Goal: Information Seeking & Learning: Learn about a topic

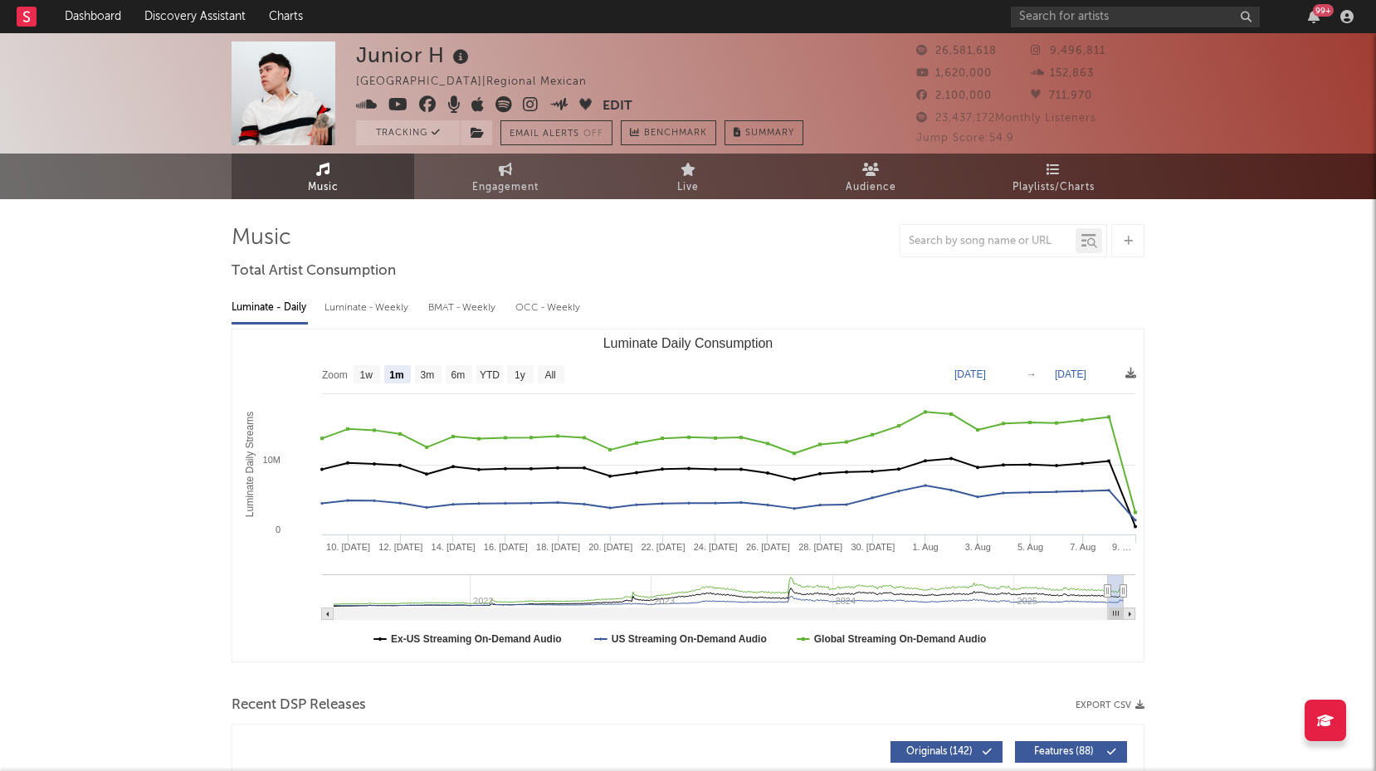
select select "1m"
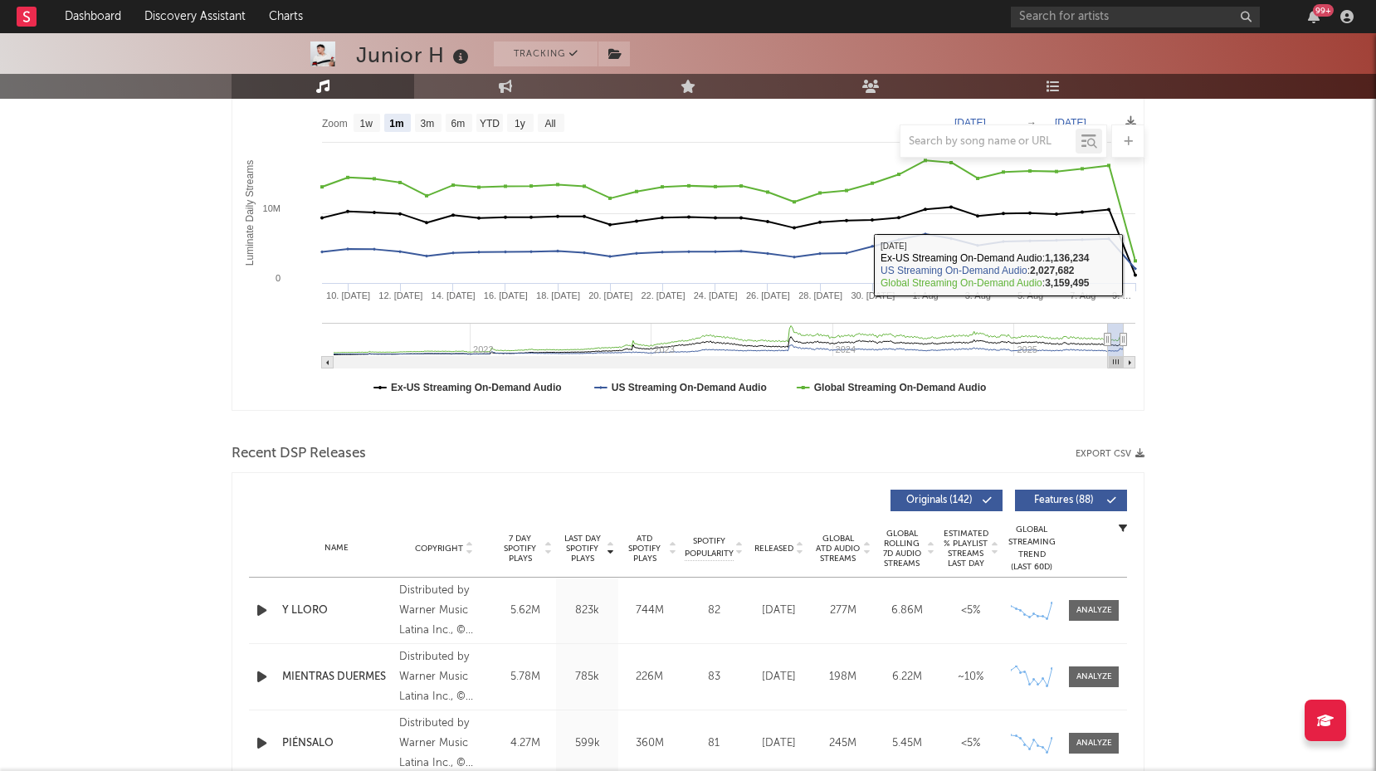
scroll to position [251, 0]
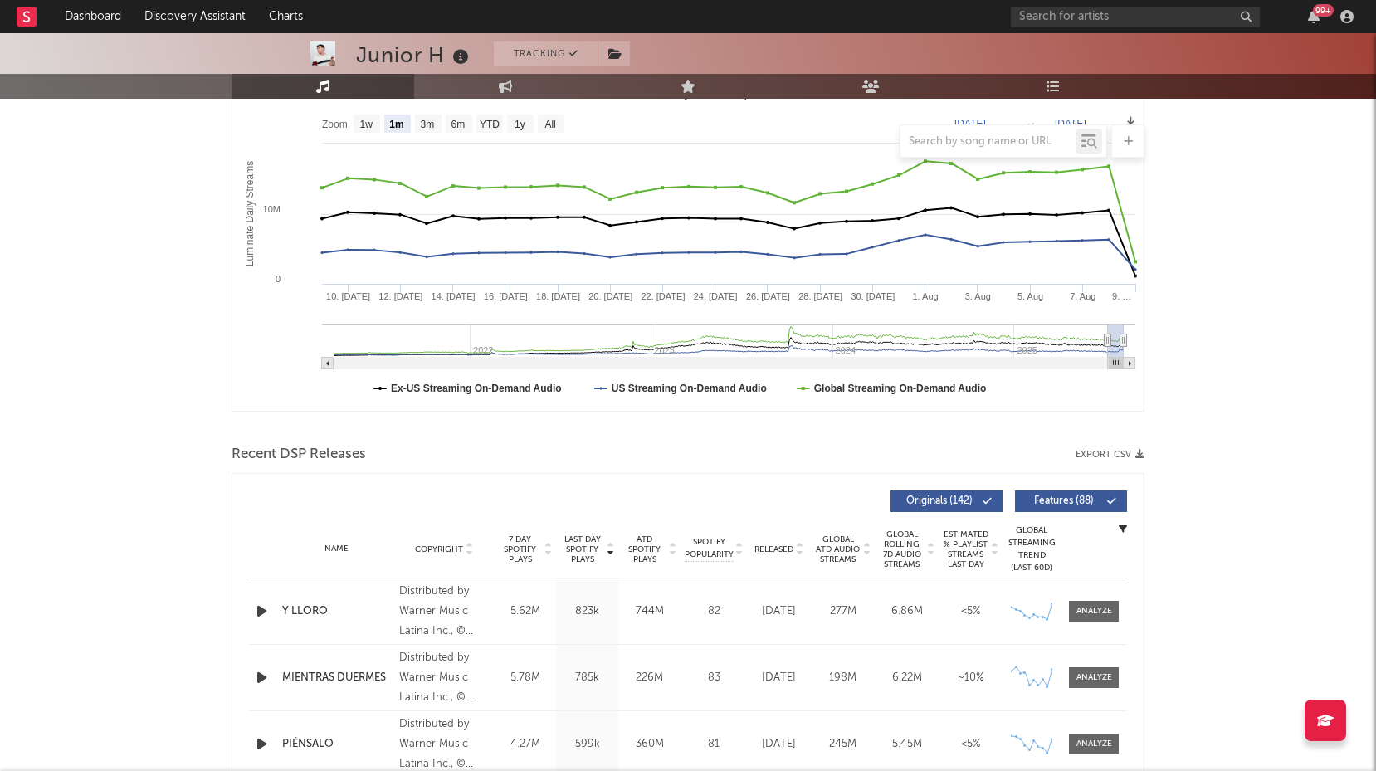
click at [1087, 120] on text "[DATE]" at bounding box center [1071, 124] width 32 height 12
click at [1118, 121] on input "[DATE]" at bounding box center [1079, 123] width 77 height 17
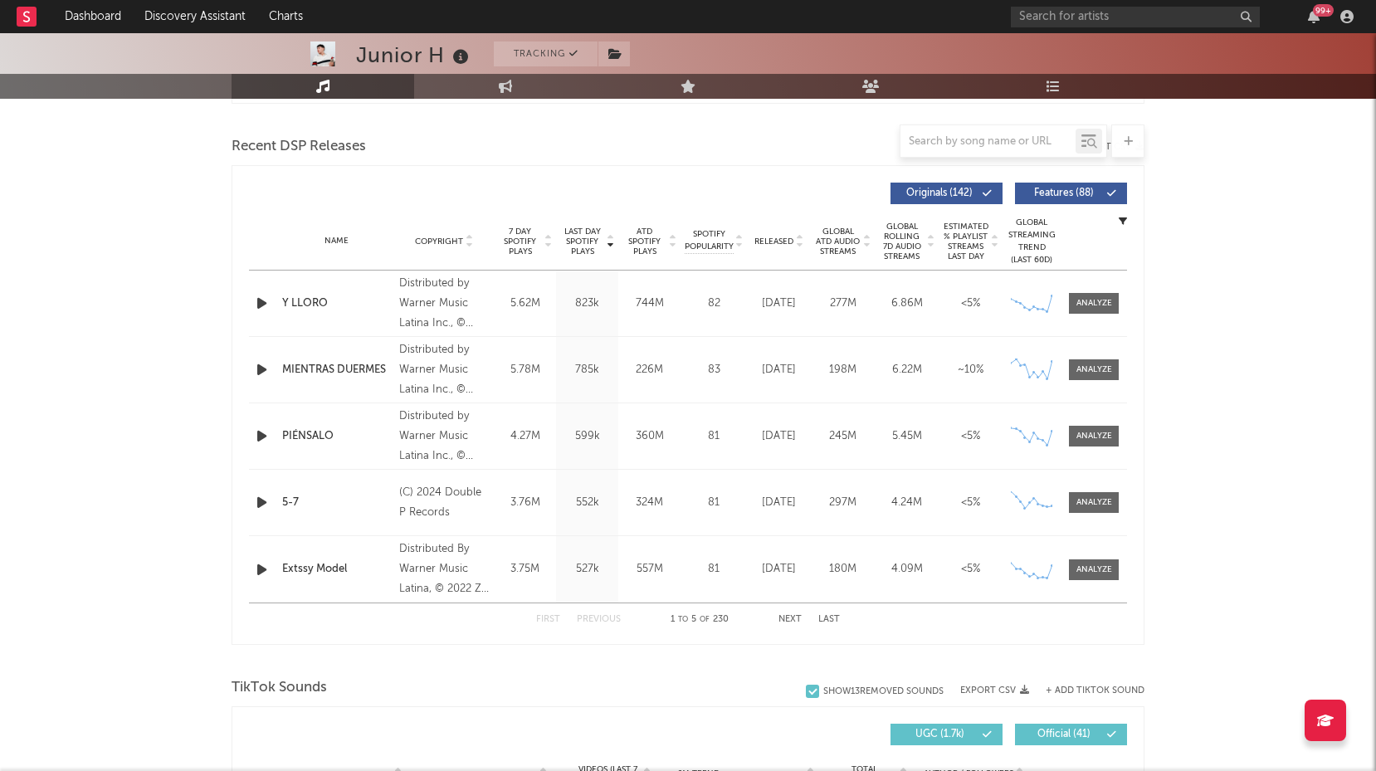
scroll to position [560, 0]
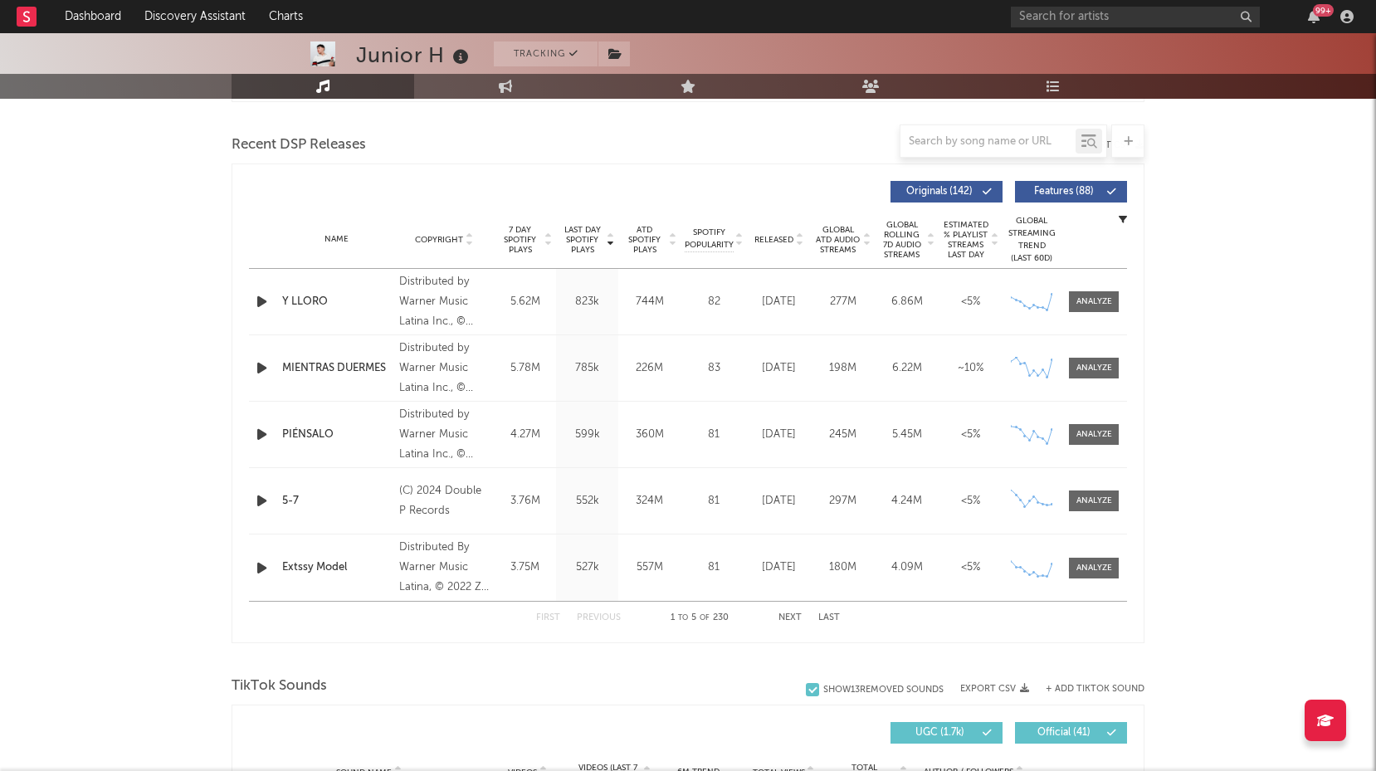
click at [533, 245] on span "7 Day Spotify Plays" at bounding box center [520, 240] width 44 height 30
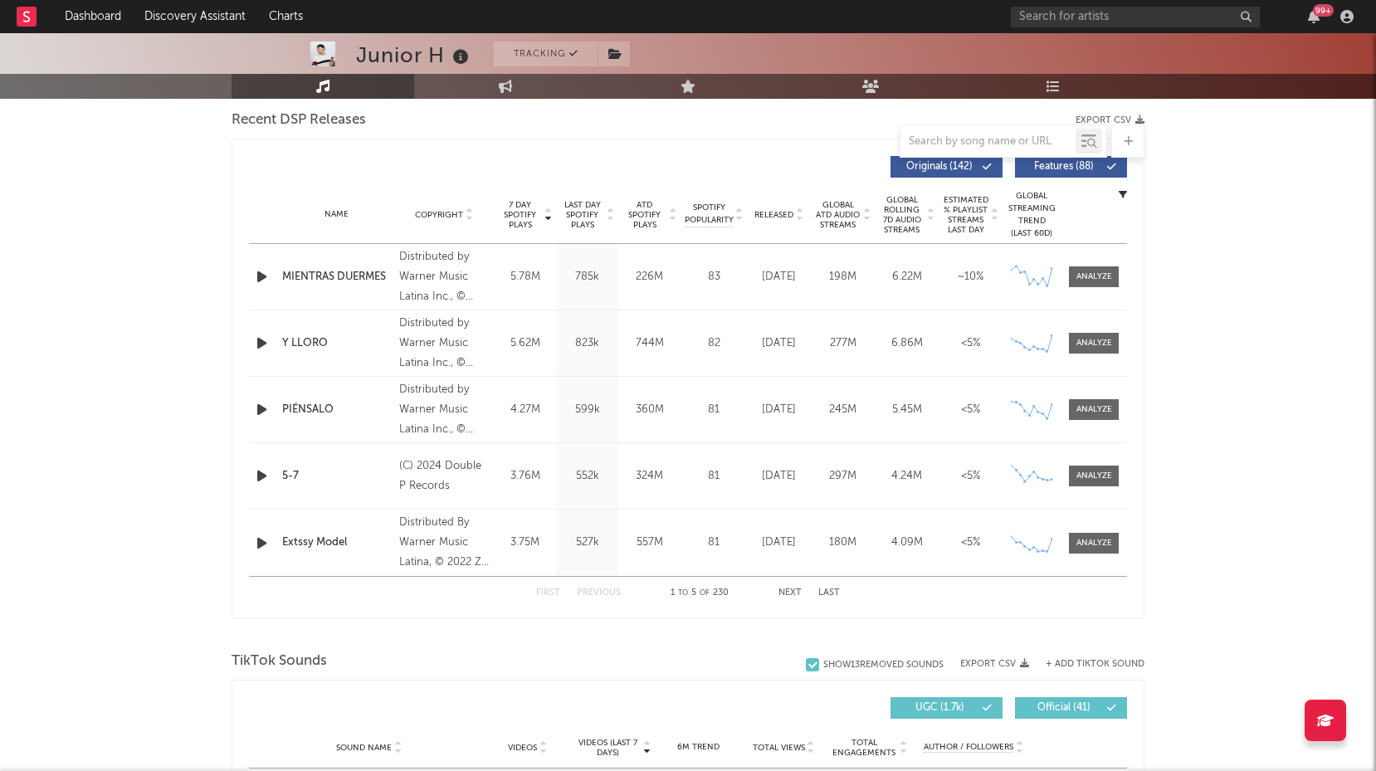
scroll to position [587, 0]
click at [612, 213] on icon at bounding box center [610, 216] width 8 height 7
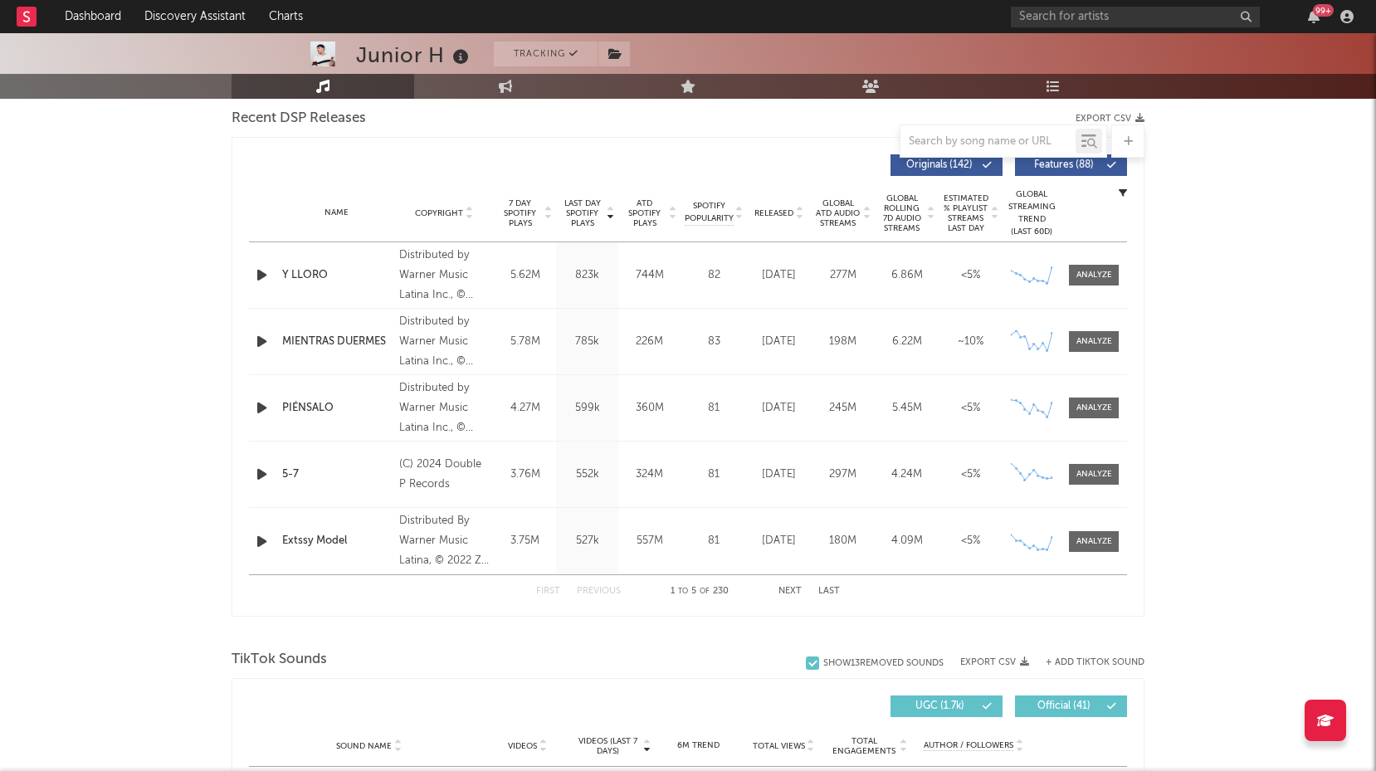
click at [612, 210] on icon at bounding box center [610, 210] width 8 height 7
click at [610, 214] on icon at bounding box center [610, 216] width 8 height 7
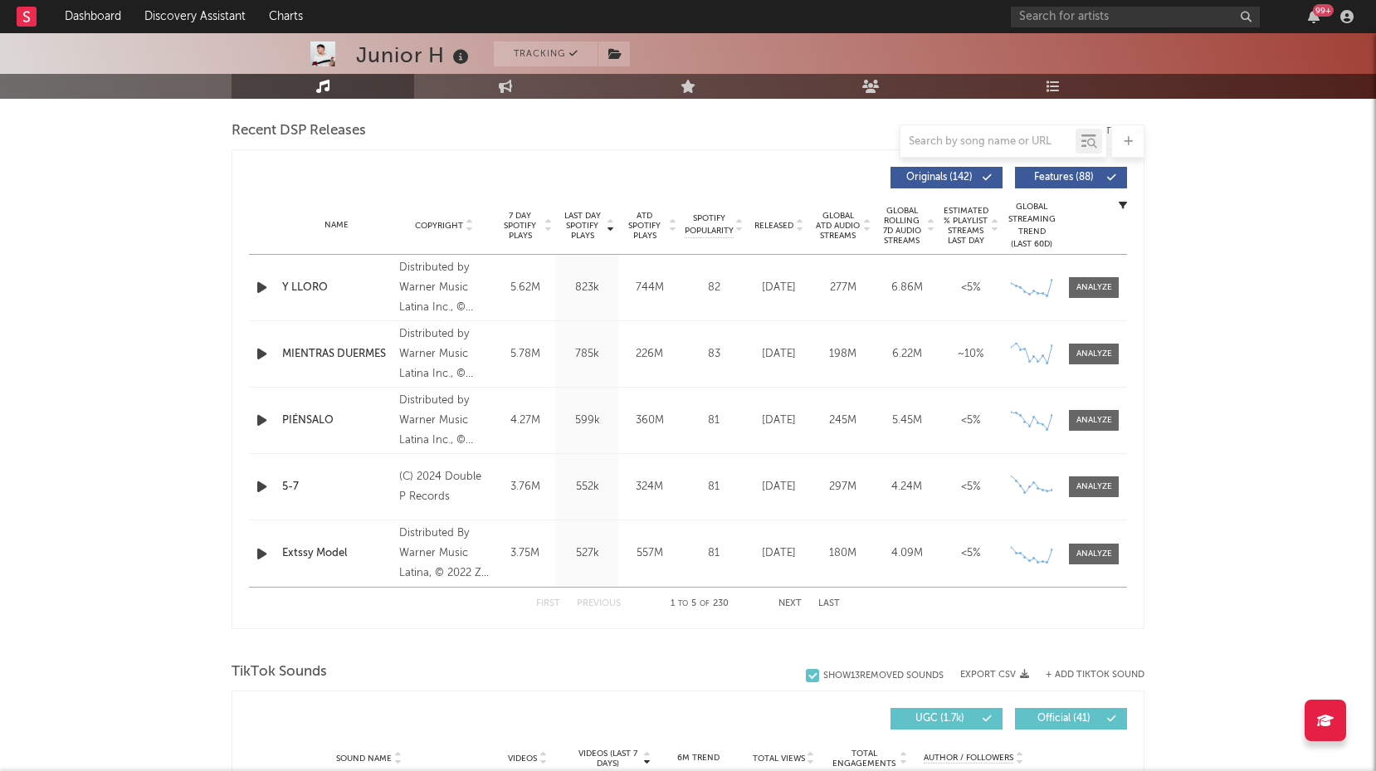
scroll to position [585, 0]
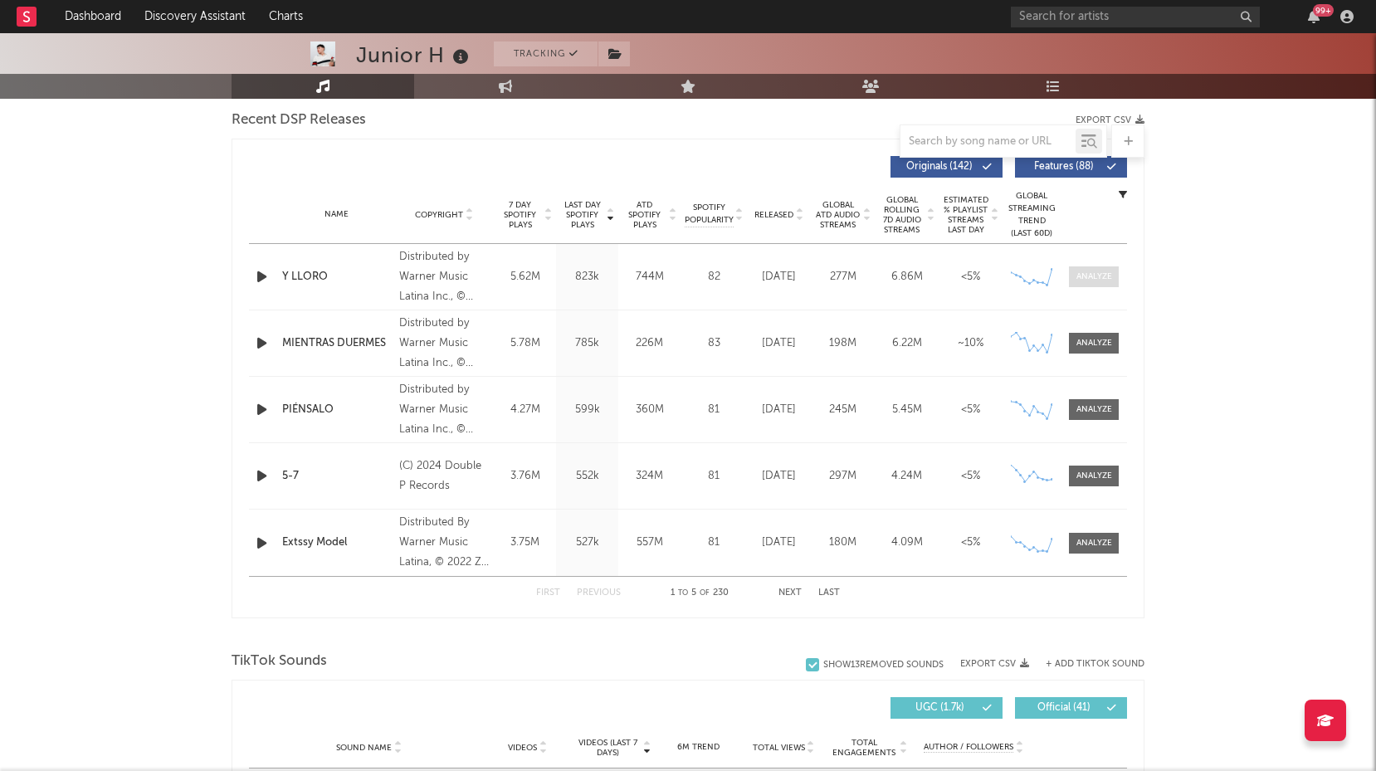
click at [1089, 281] on div at bounding box center [1095, 277] width 36 height 12
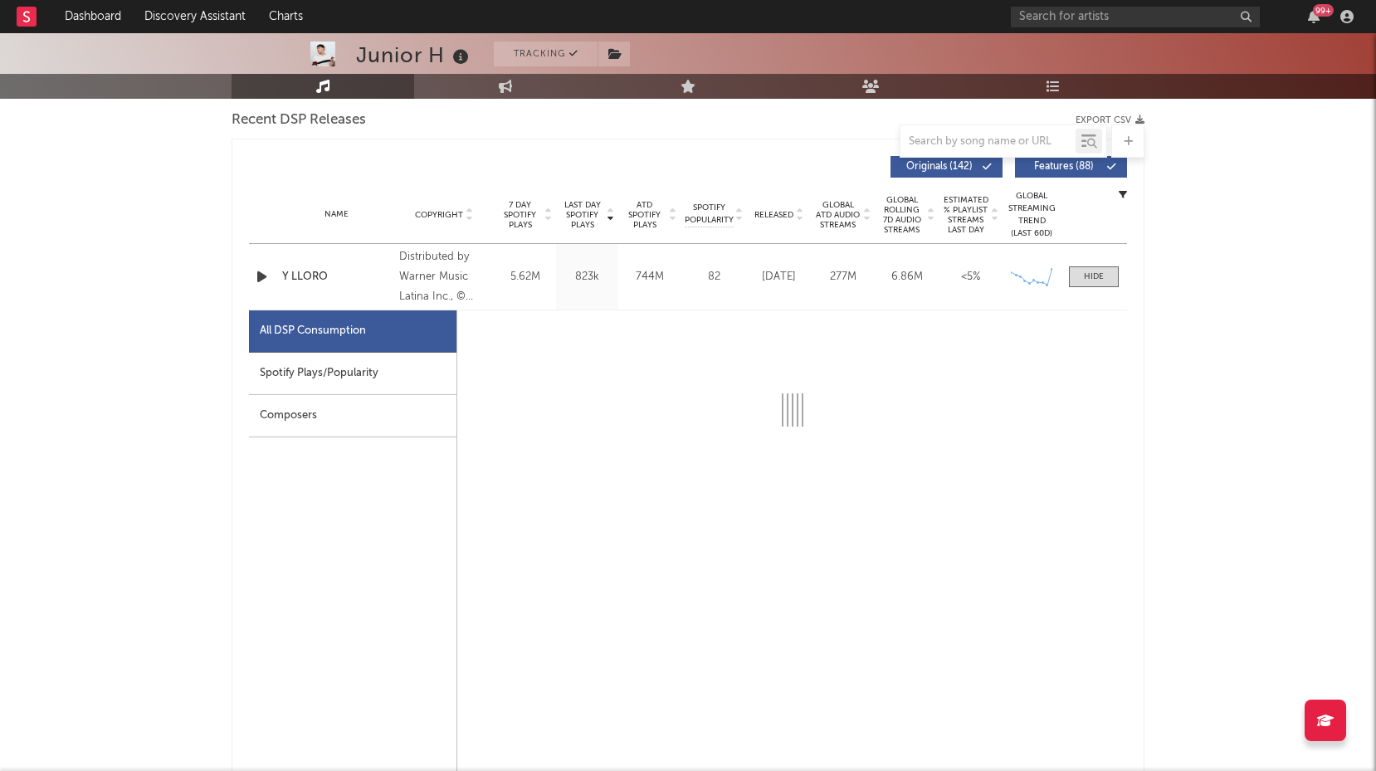
select select "6m"
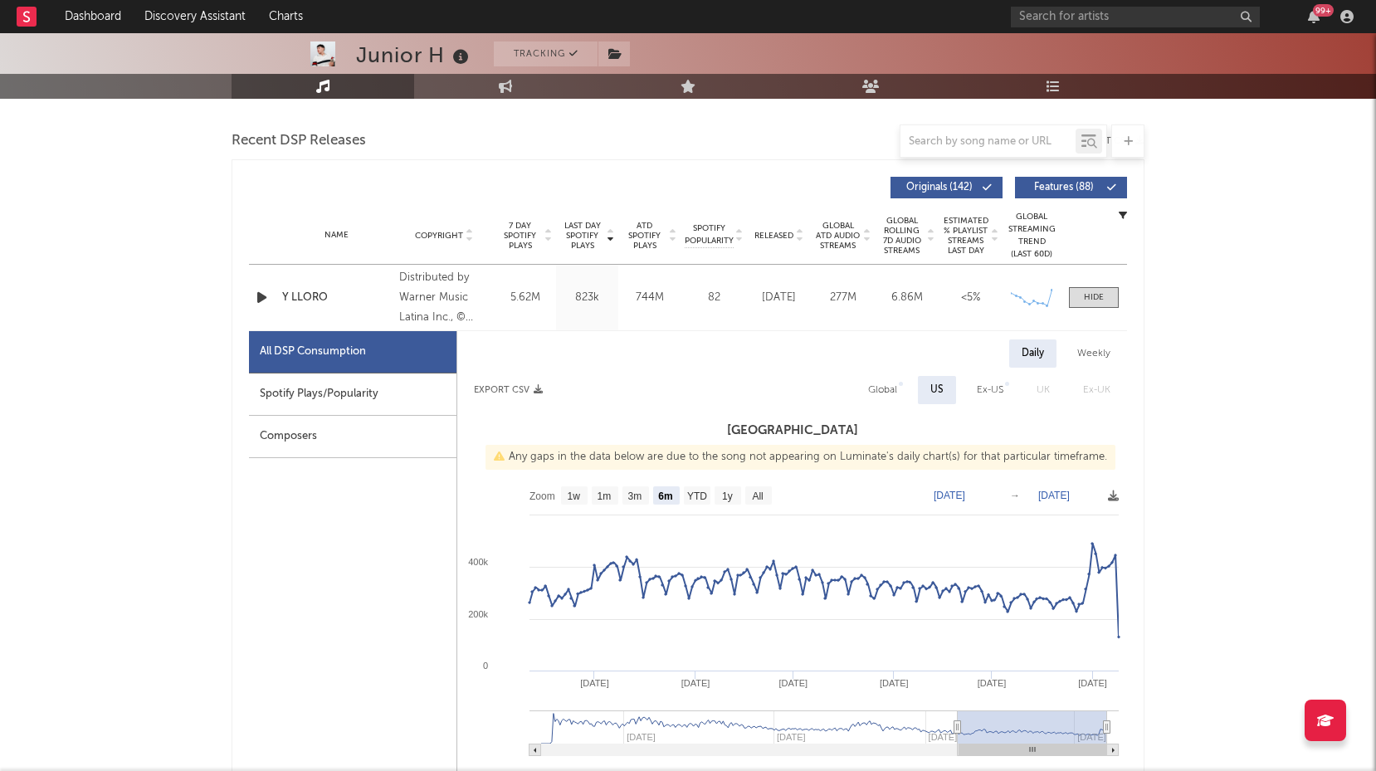
scroll to position [556, 0]
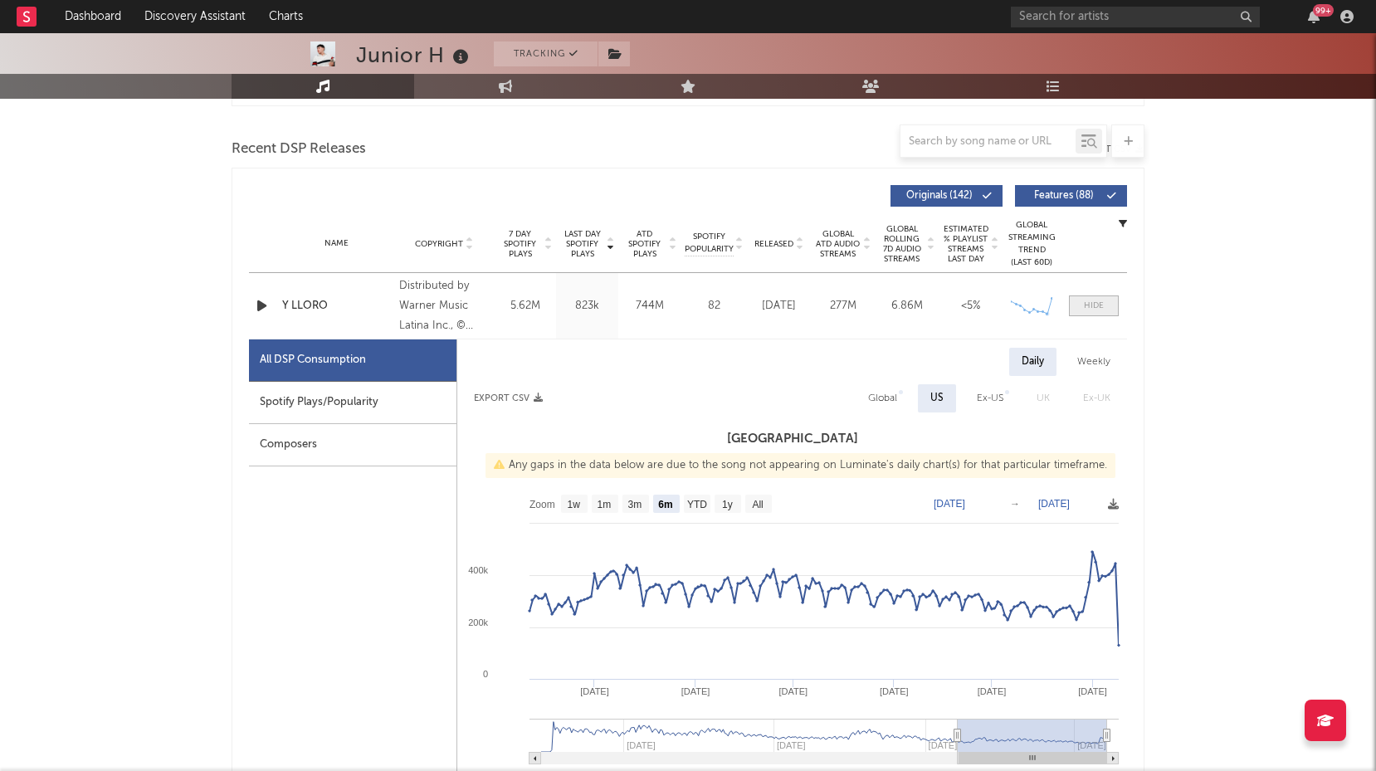
click at [1093, 300] on div at bounding box center [1094, 306] width 20 height 12
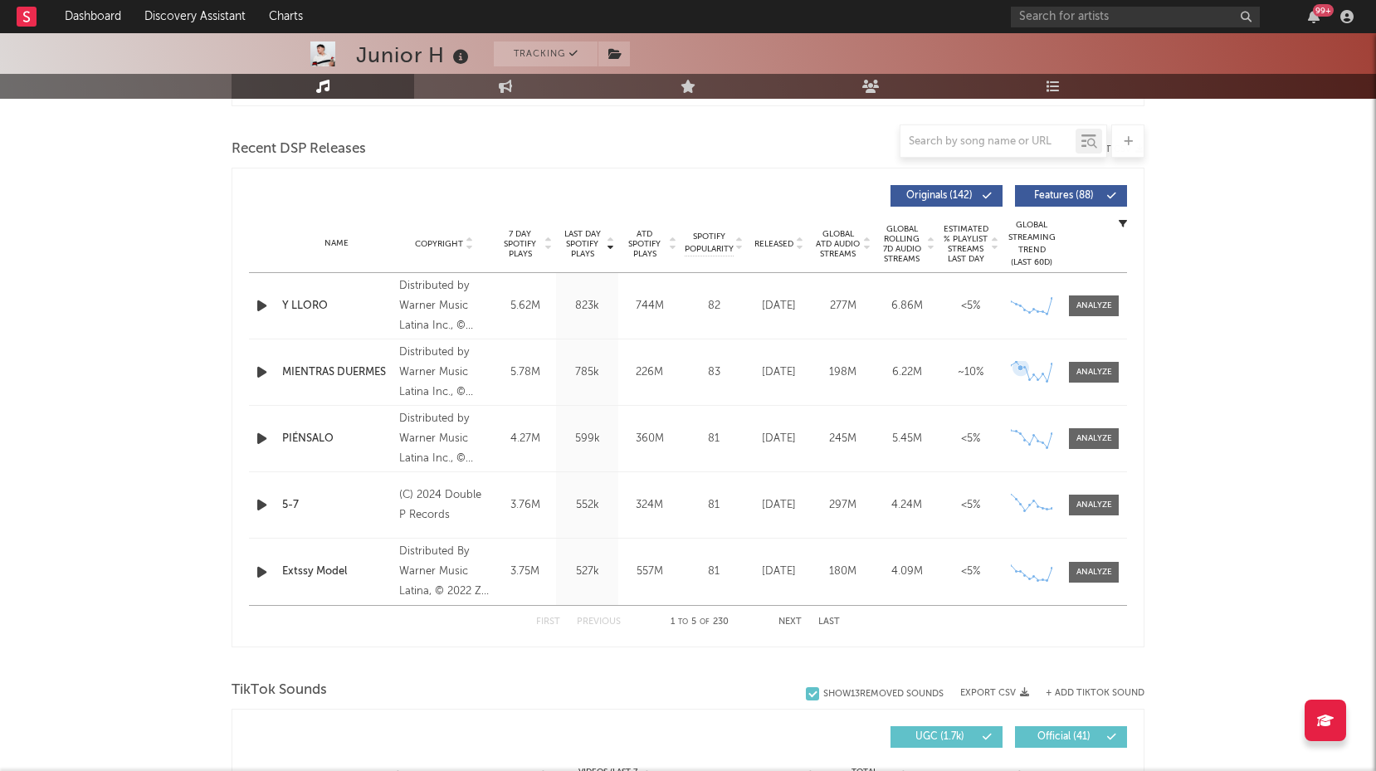
click at [1019, 369] on icon at bounding box center [1021, 368] width 6 height 6
click at [1098, 371] on div at bounding box center [1095, 372] width 36 height 12
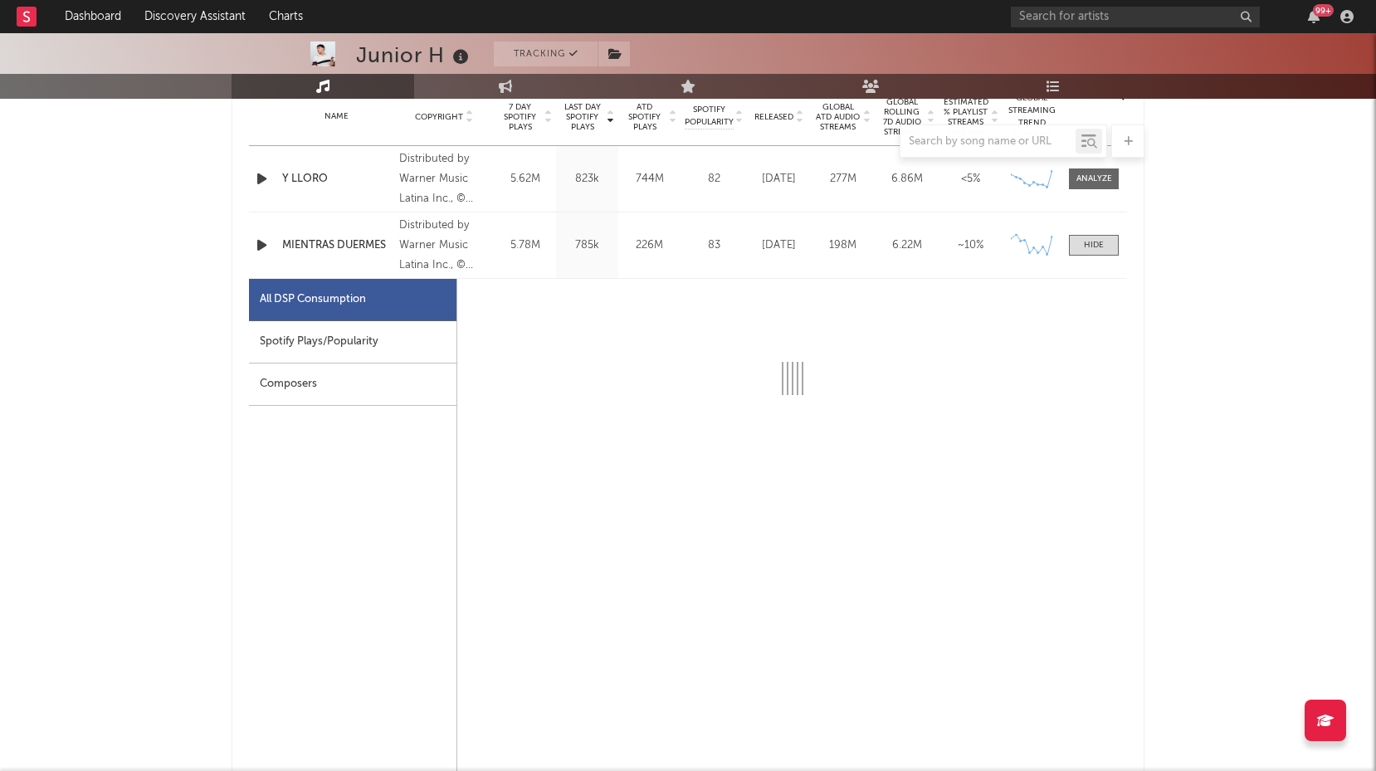
scroll to position [685, 0]
select select "6m"
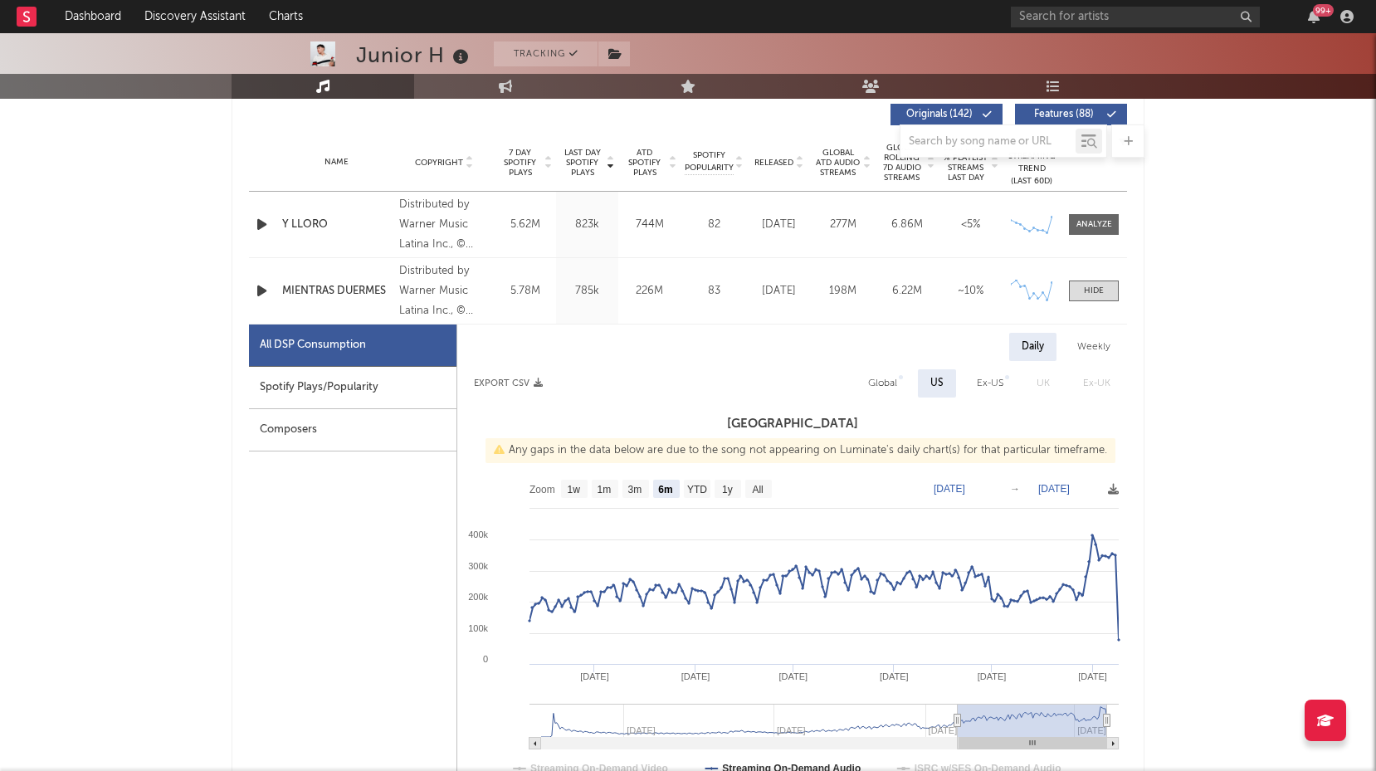
scroll to position [627, 0]
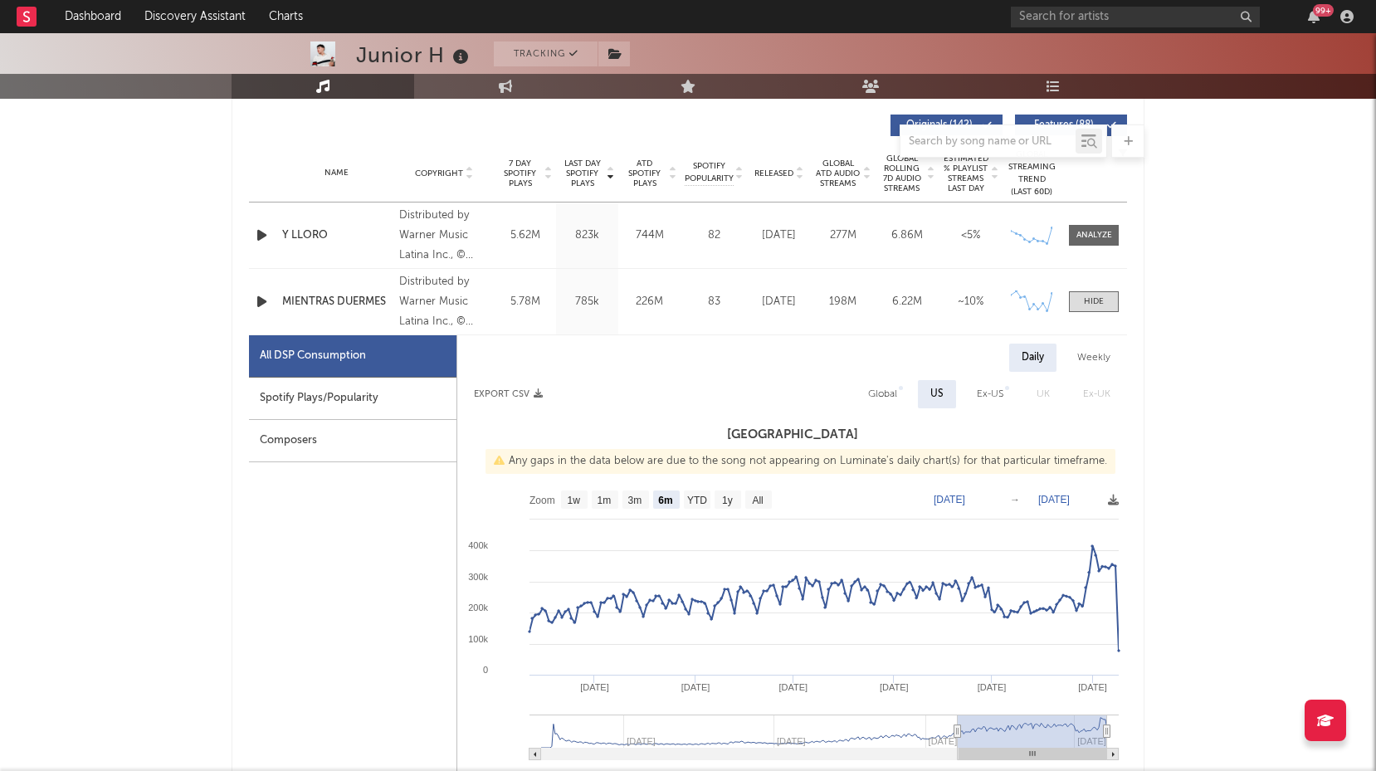
click at [331, 391] on div "Spotify Plays/Popularity" at bounding box center [353, 399] width 208 height 42
select select "6m"
select select "1w"
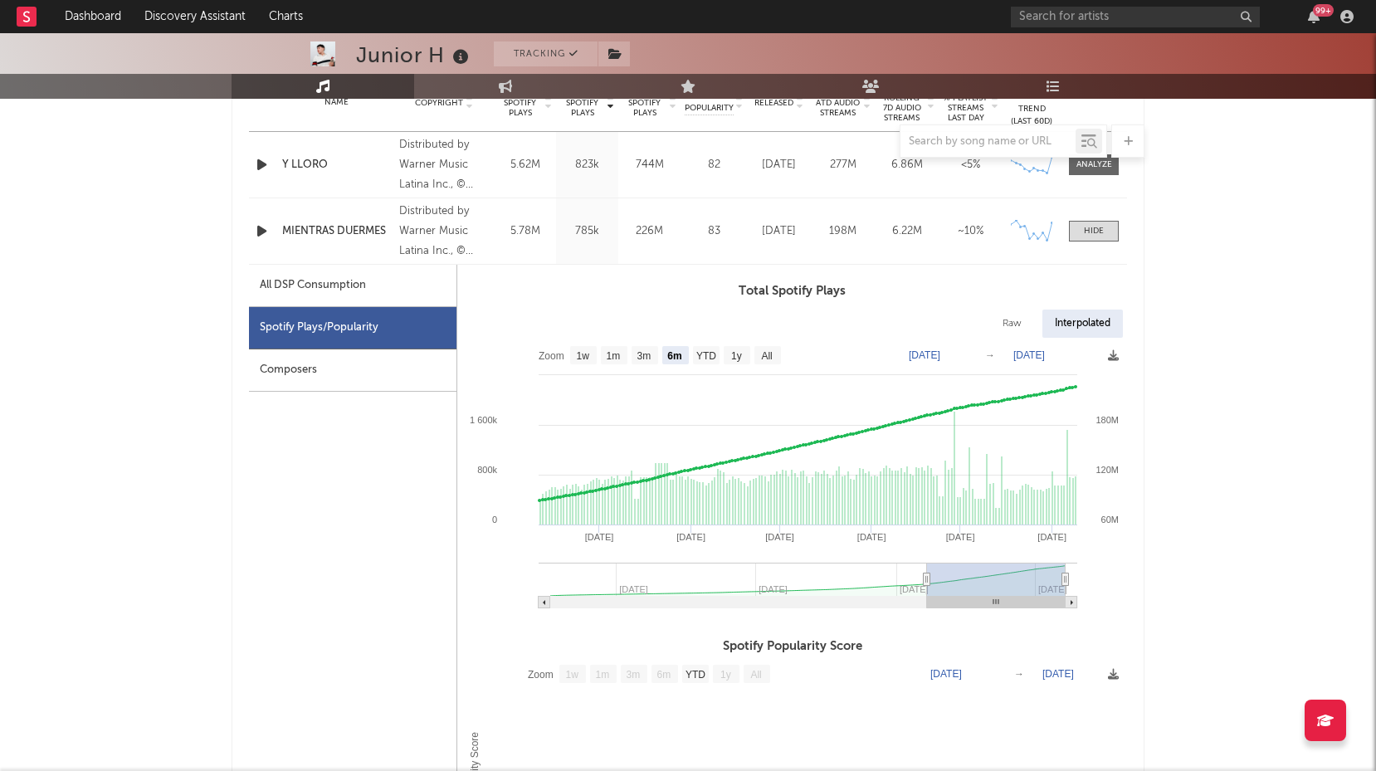
scroll to position [711, 0]
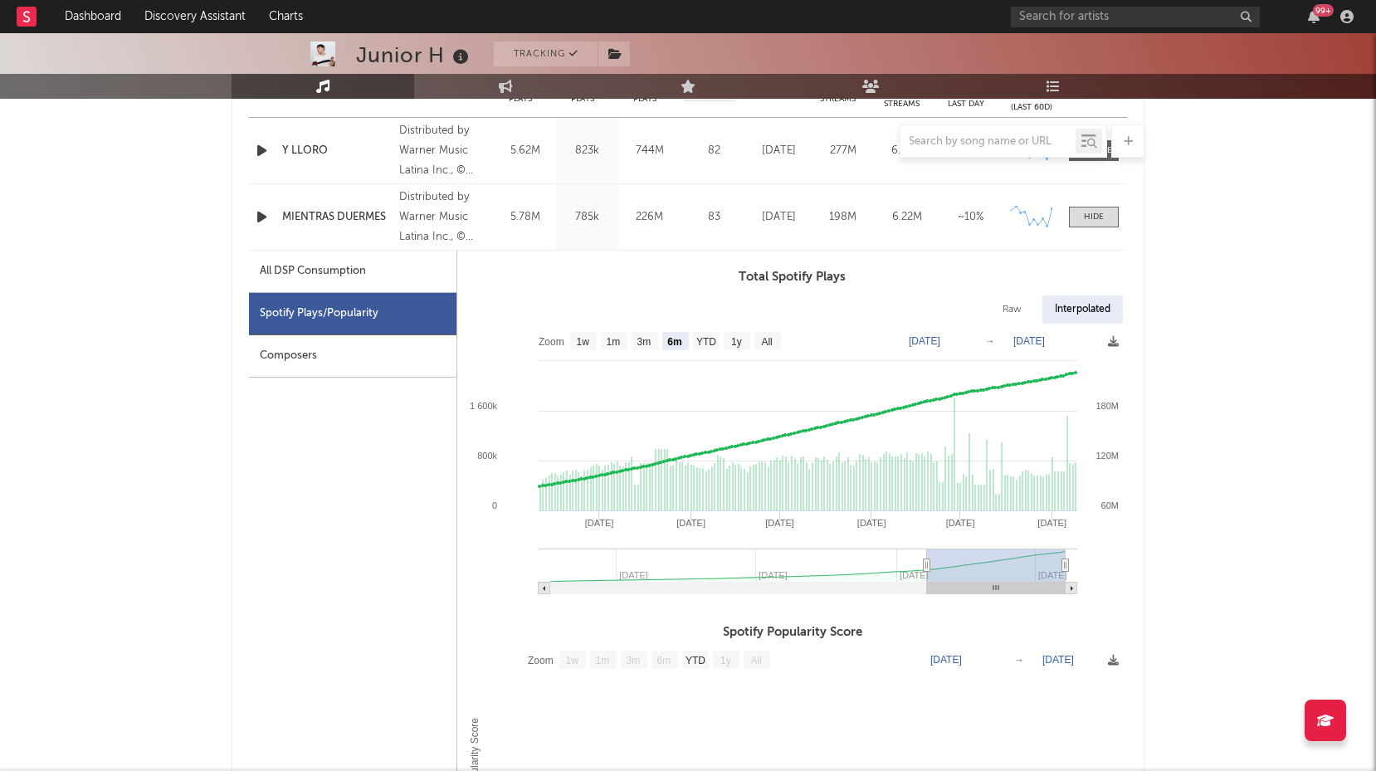
click at [364, 261] on div "All DSP Consumption" at bounding box center [313, 271] width 106 height 20
select select "6m"
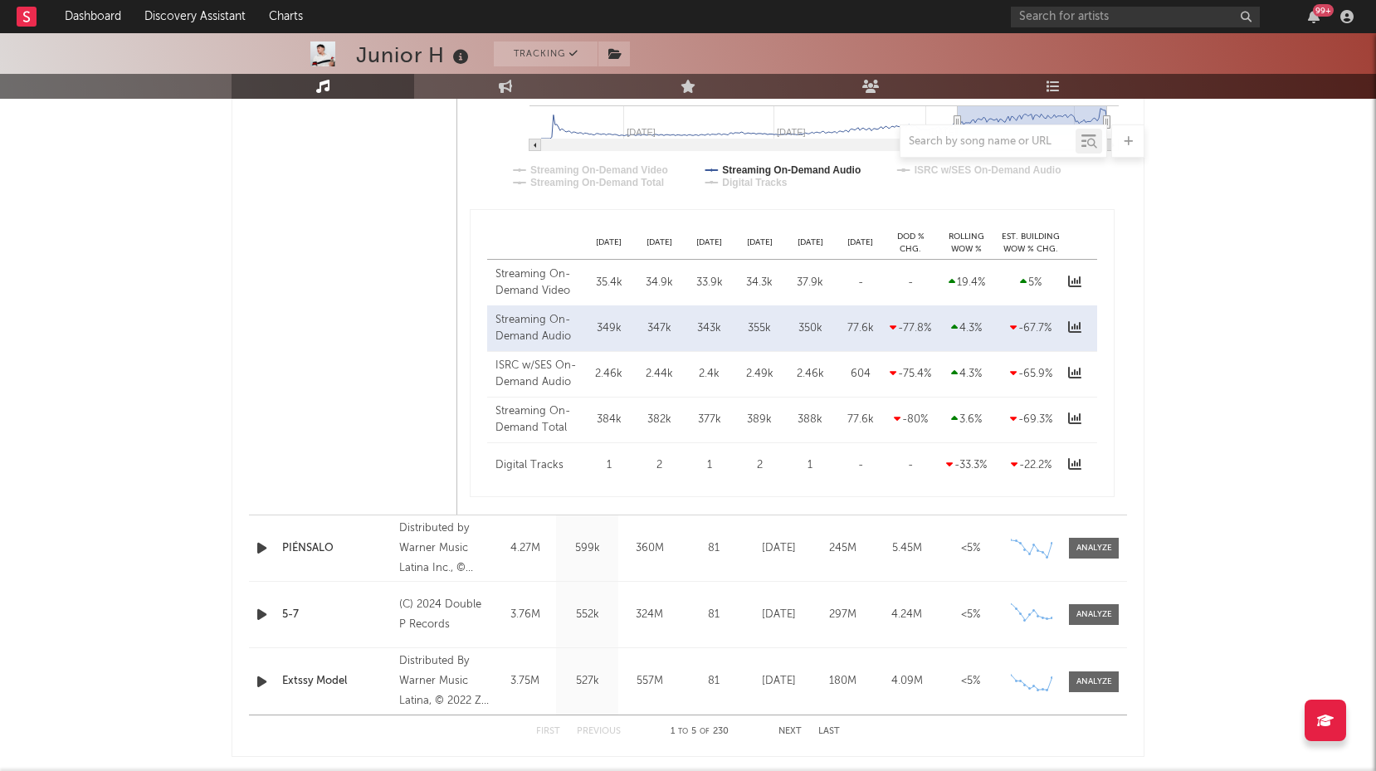
scroll to position [1480, 0]
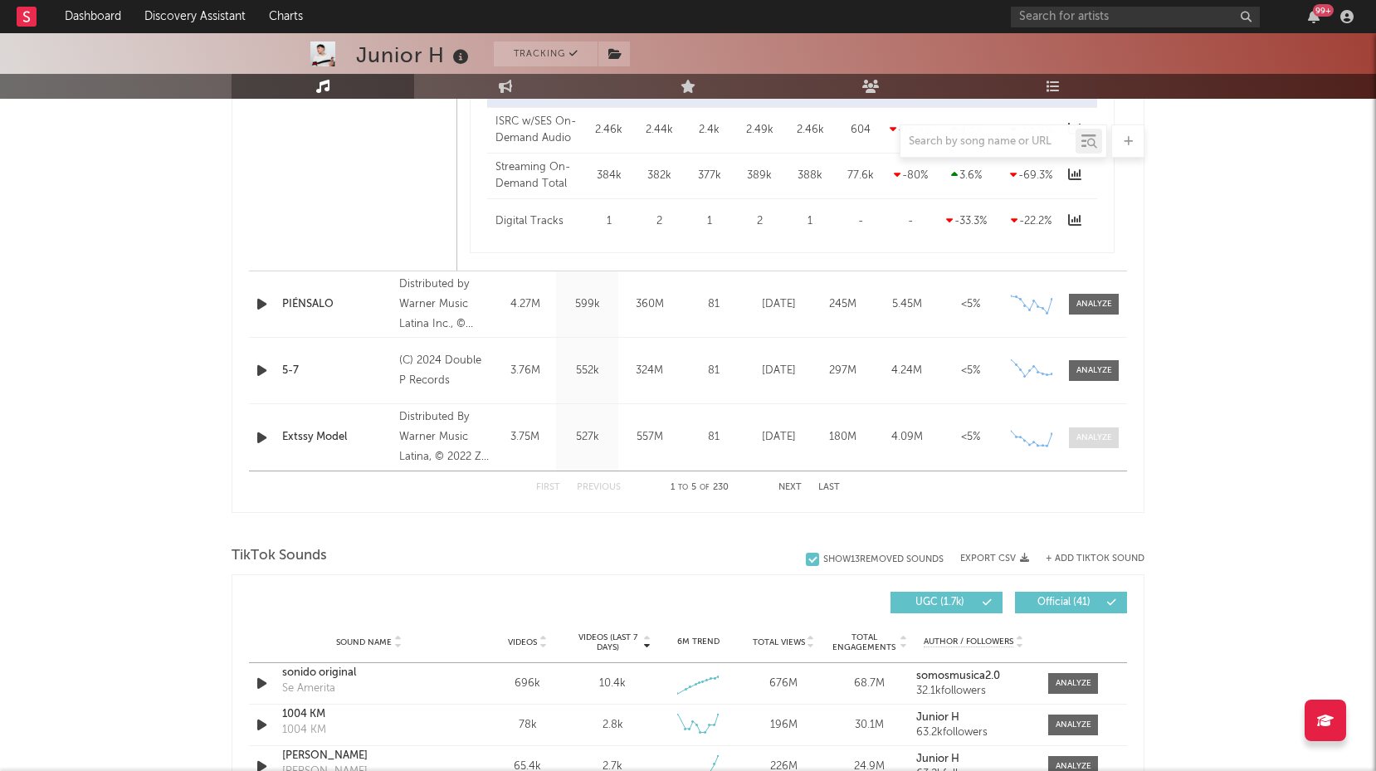
click at [1077, 438] on div at bounding box center [1095, 438] width 36 height 12
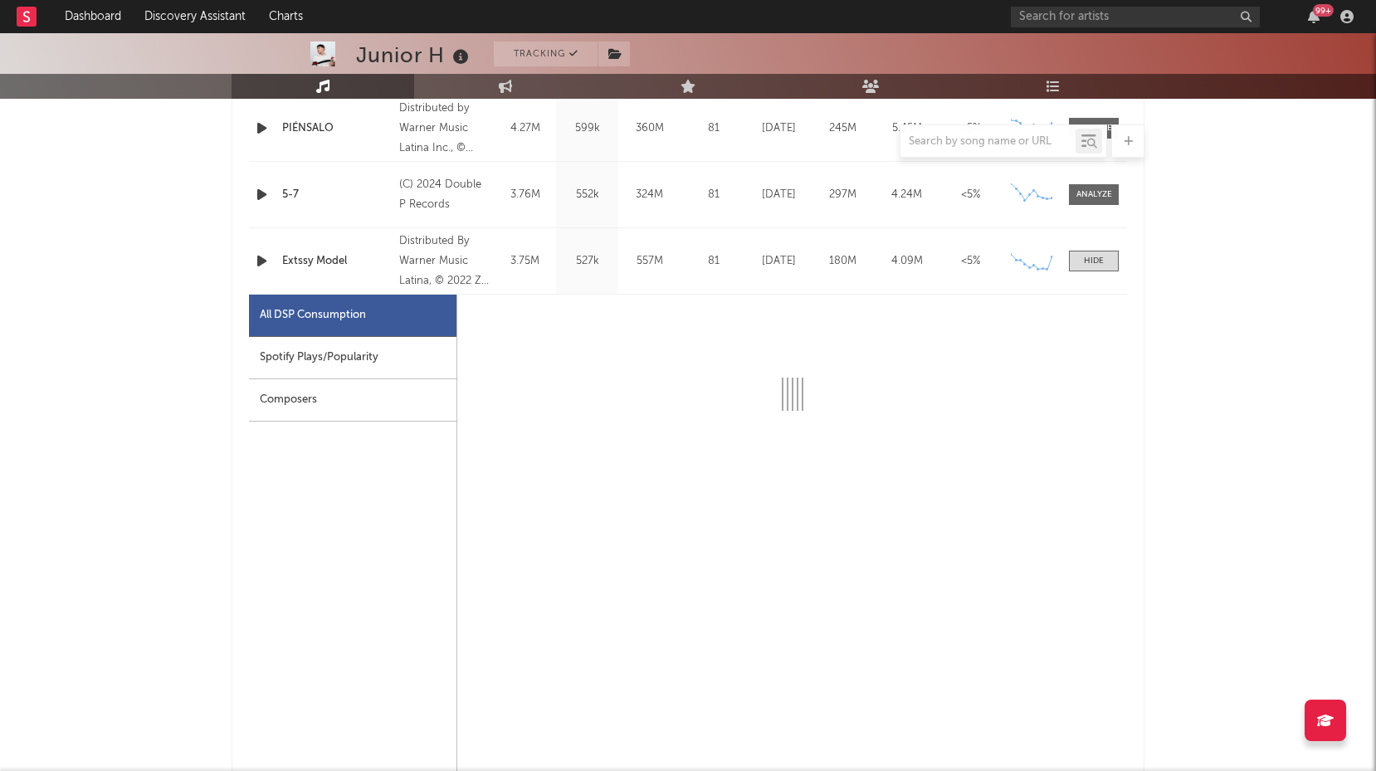
scroll to position [1658, 0]
select select "6m"
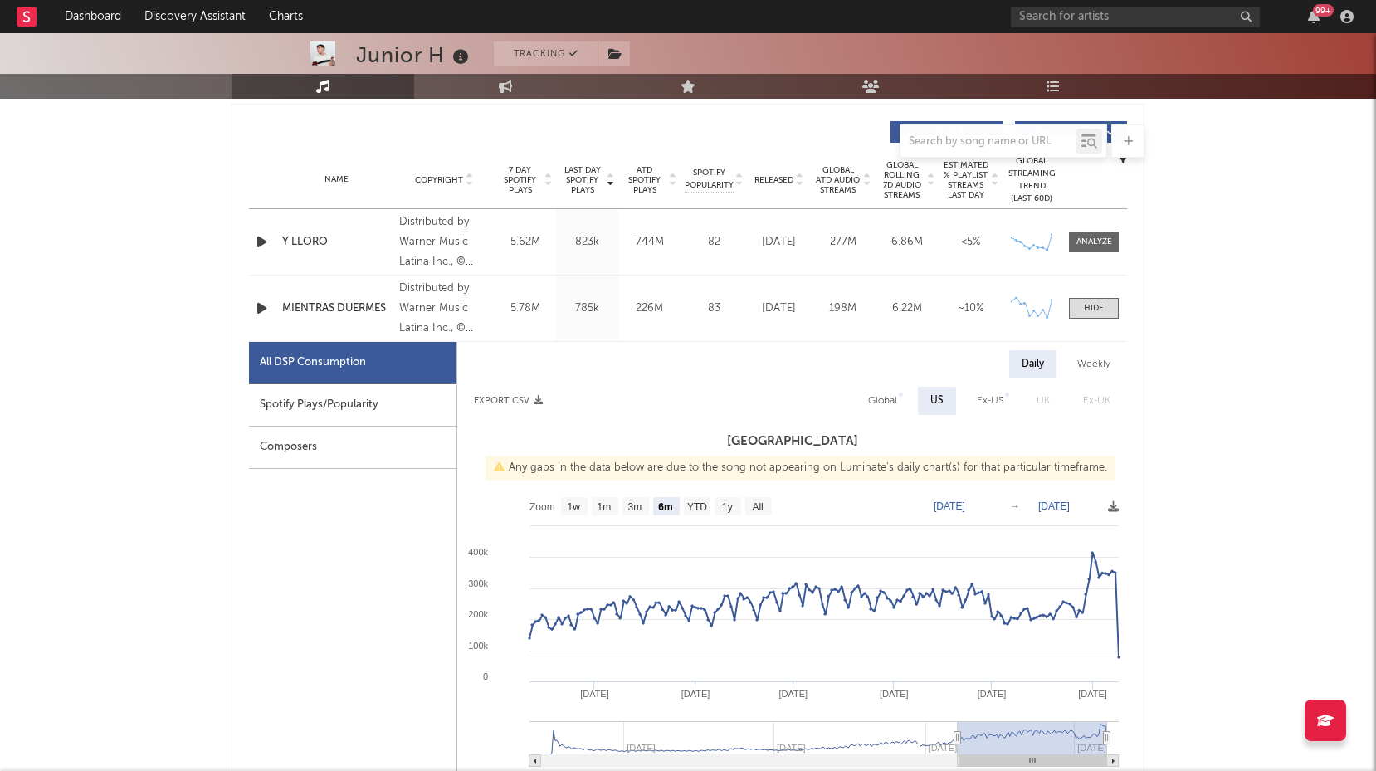
scroll to position [621, 0]
click at [1096, 305] on div at bounding box center [1094, 307] width 20 height 12
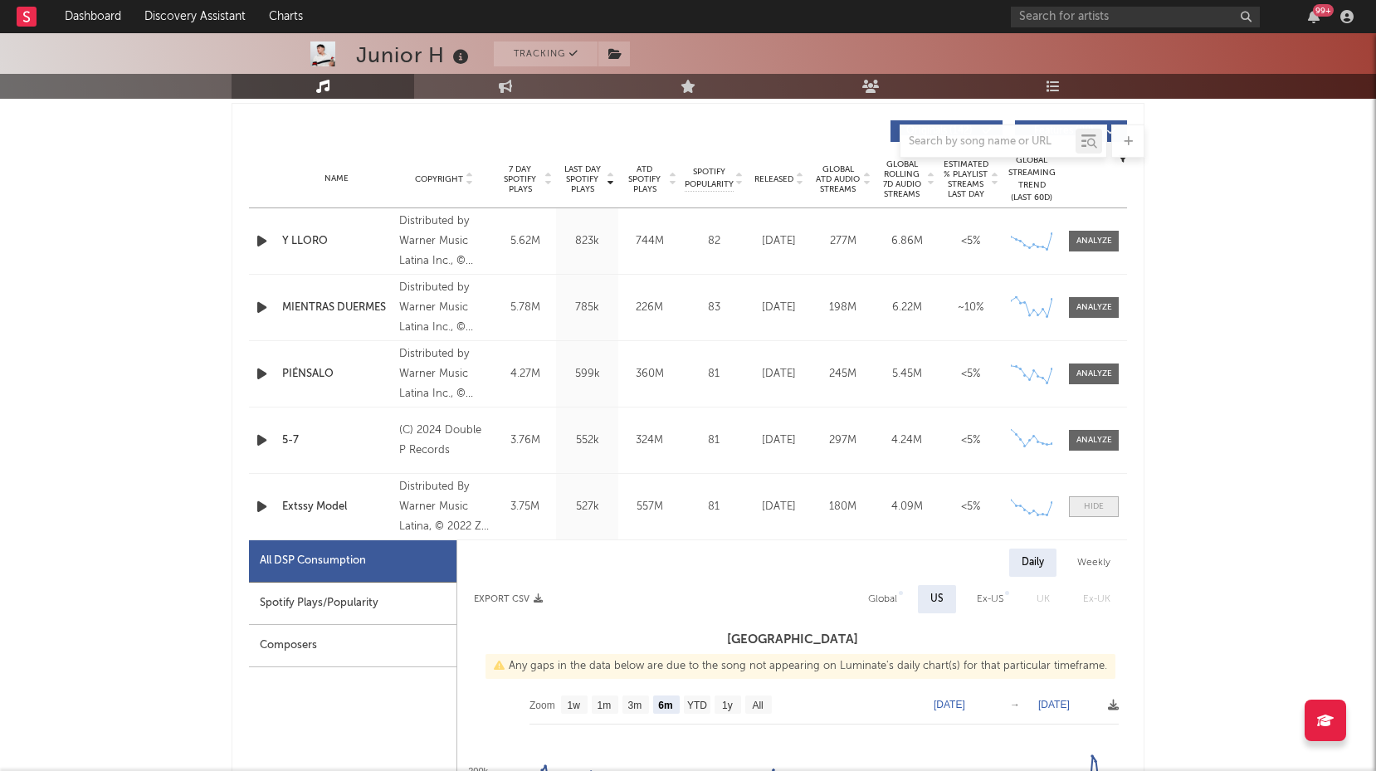
click at [1087, 496] on span at bounding box center [1094, 506] width 50 height 21
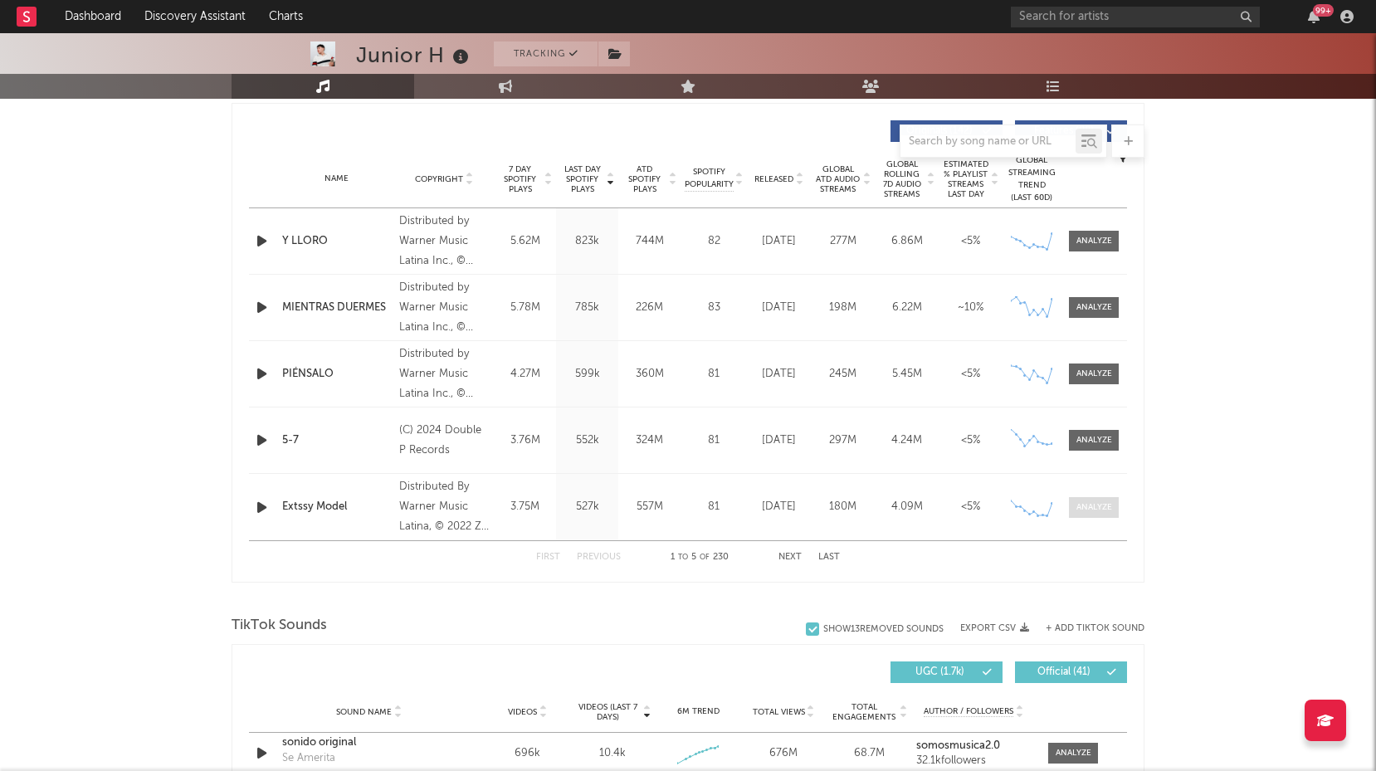
click at [1086, 503] on div at bounding box center [1095, 507] width 36 height 12
select select "6m"
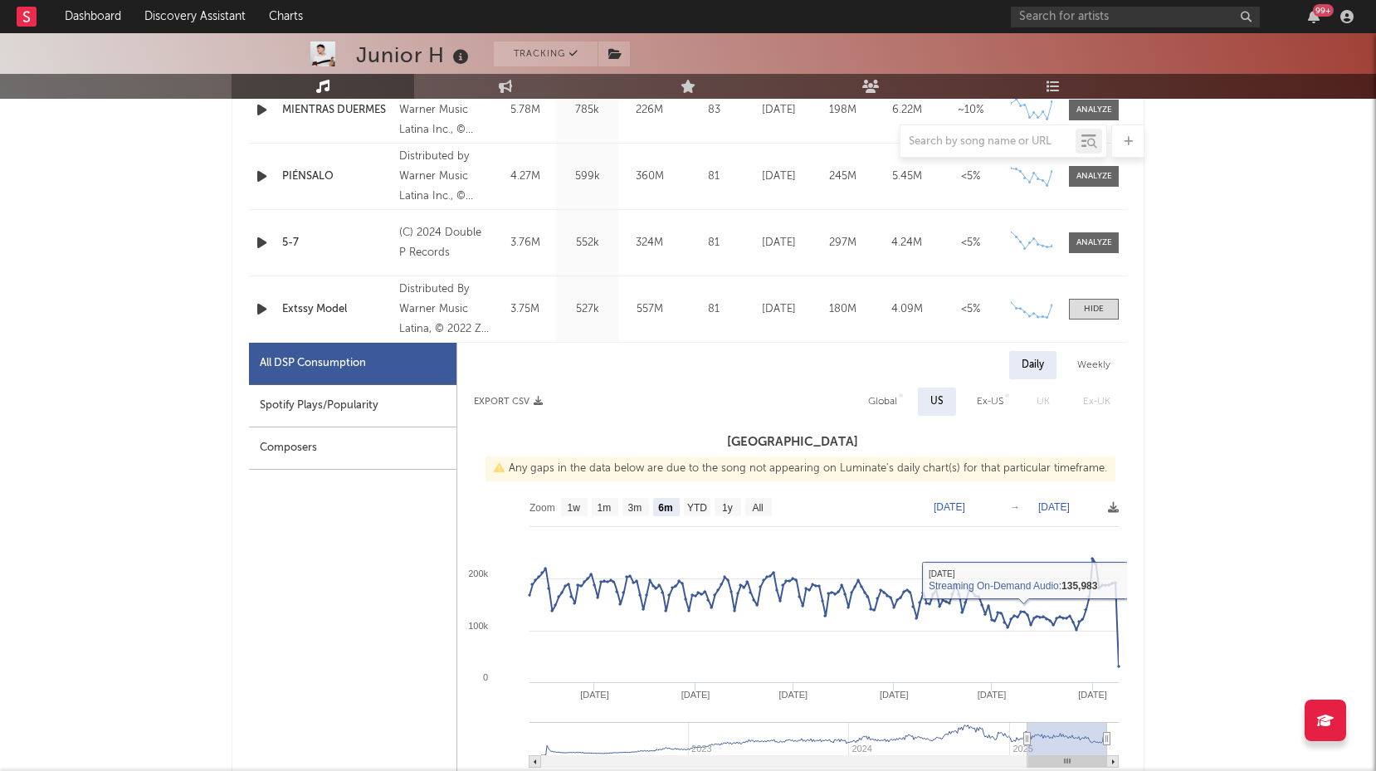
scroll to position [814, 0]
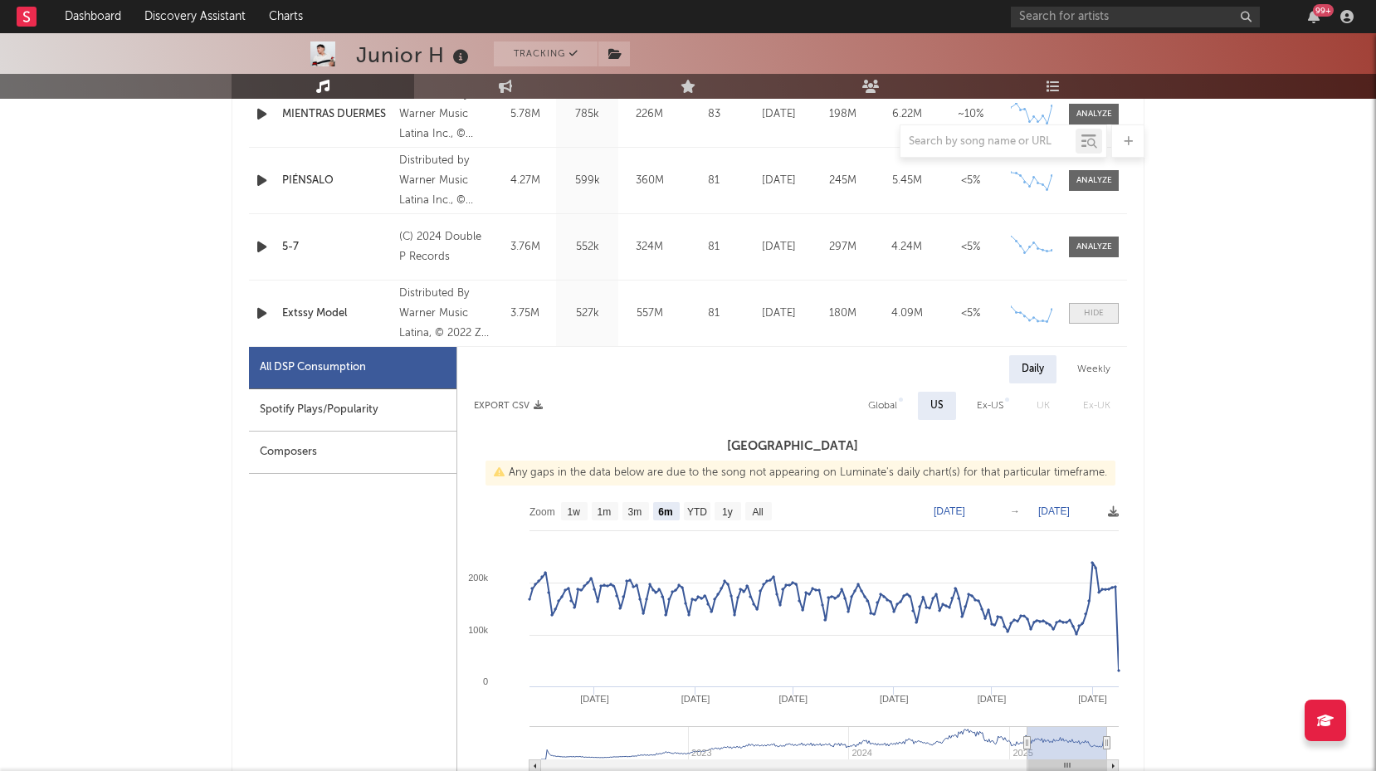
click at [1093, 307] on div at bounding box center [1094, 313] width 20 height 12
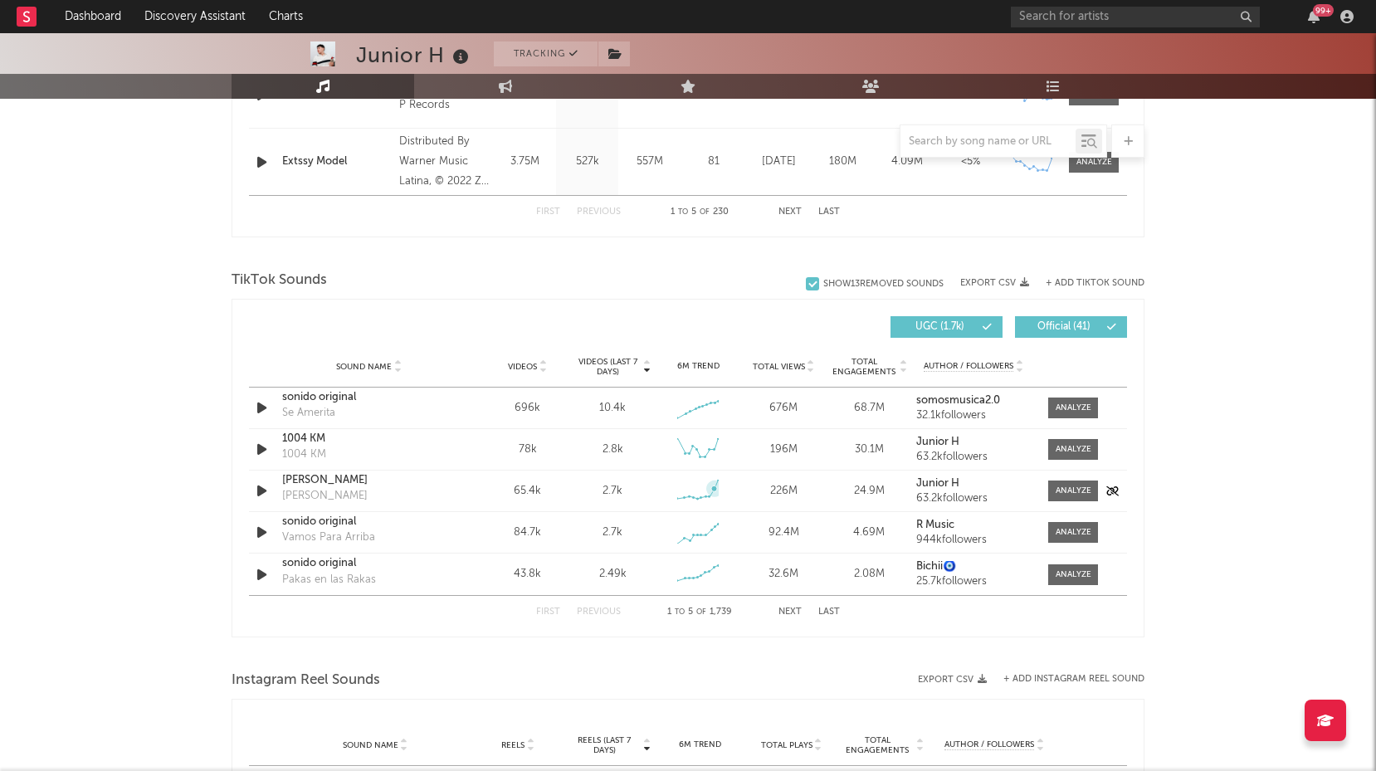
scroll to position [1013, 0]
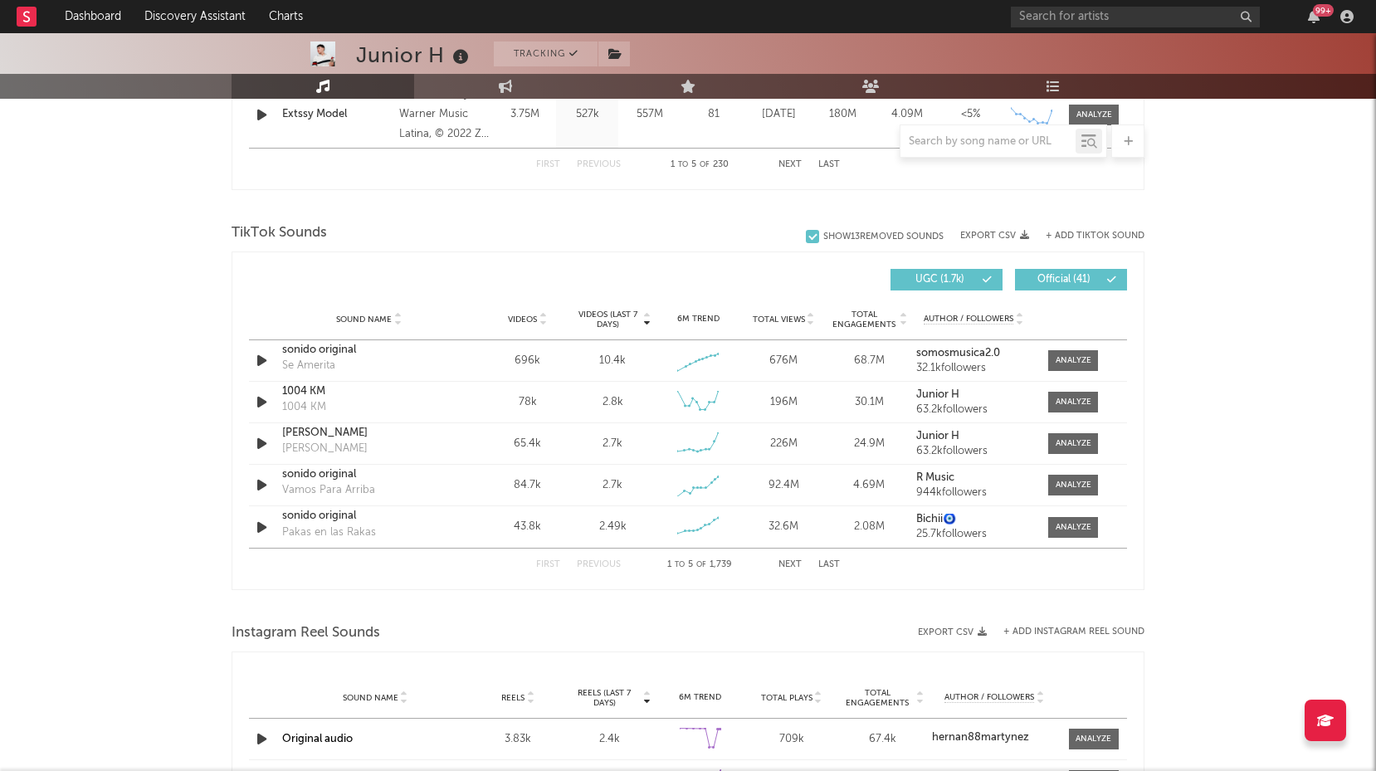
click at [608, 323] on span "Videos (last 7 days)" at bounding box center [607, 320] width 67 height 20
click at [266, 362] on icon "button" at bounding box center [261, 360] width 17 height 21
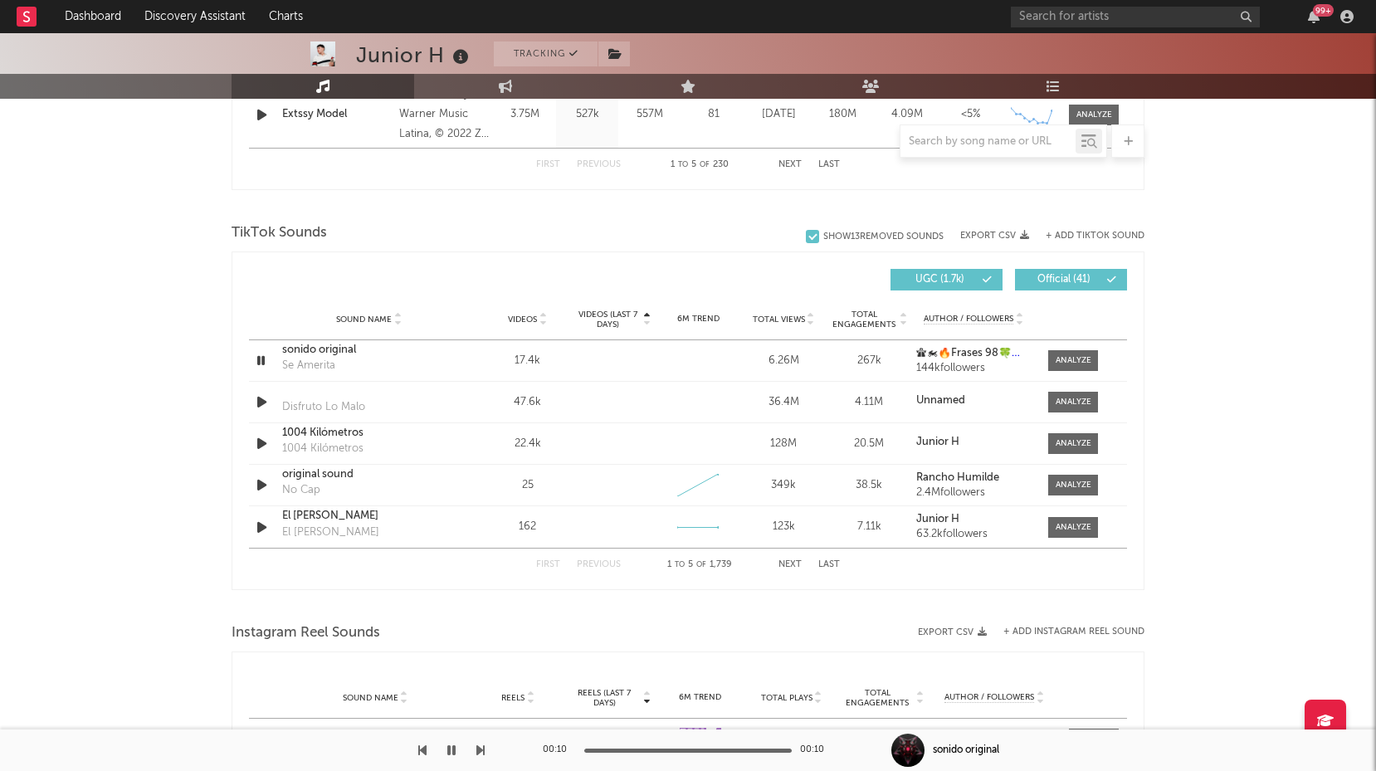
click at [648, 324] on icon at bounding box center [647, 323] width 8 height 7
click at [265, 443] on icon "button" at bounding box center [261, 443] width 17 height 21
click at [262, 364] on icon "button" at bounding box center [261, 360] width 17 height 21
click at [265, 361] on icon "button" at bounding box center [261, 360] width 16 height 21
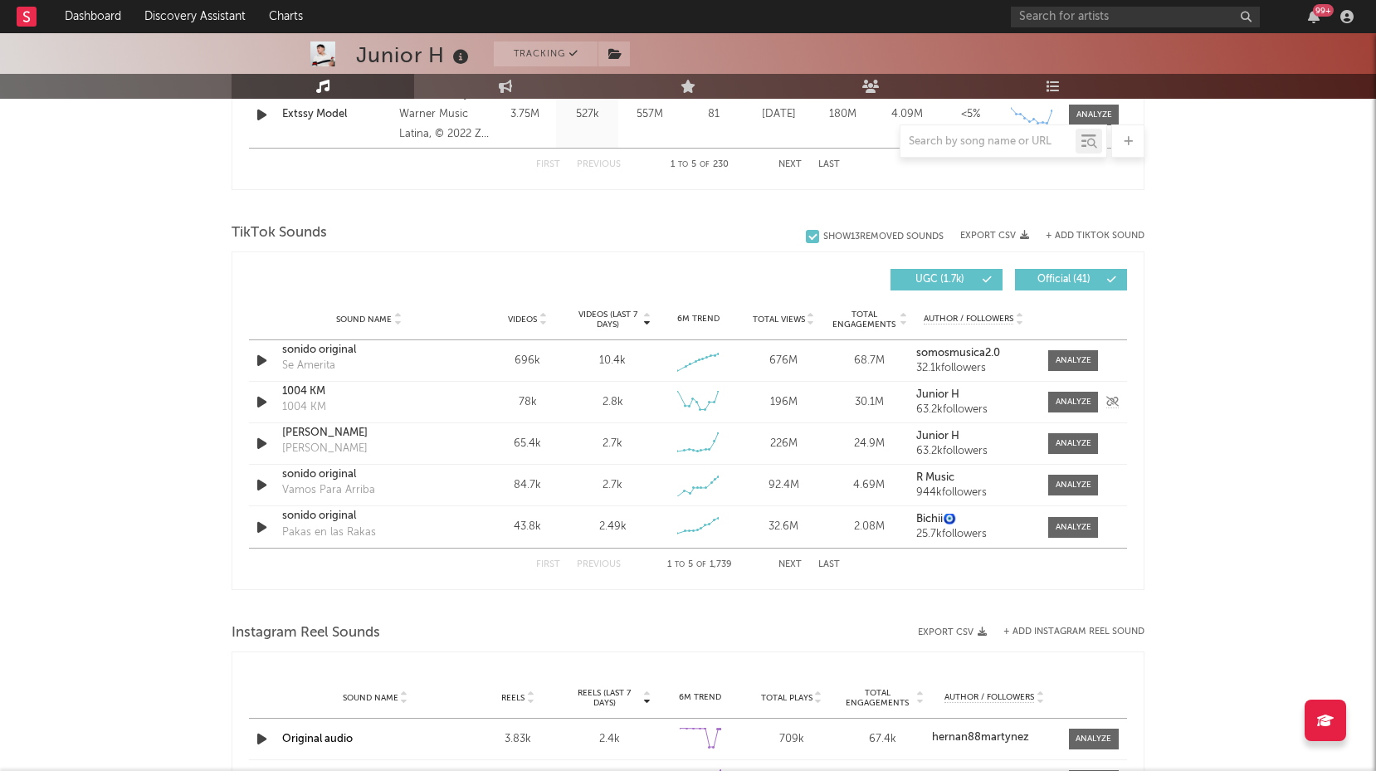
click at [261, 397] on icon "button" at bounding box center [261, 402] width 17 height 21
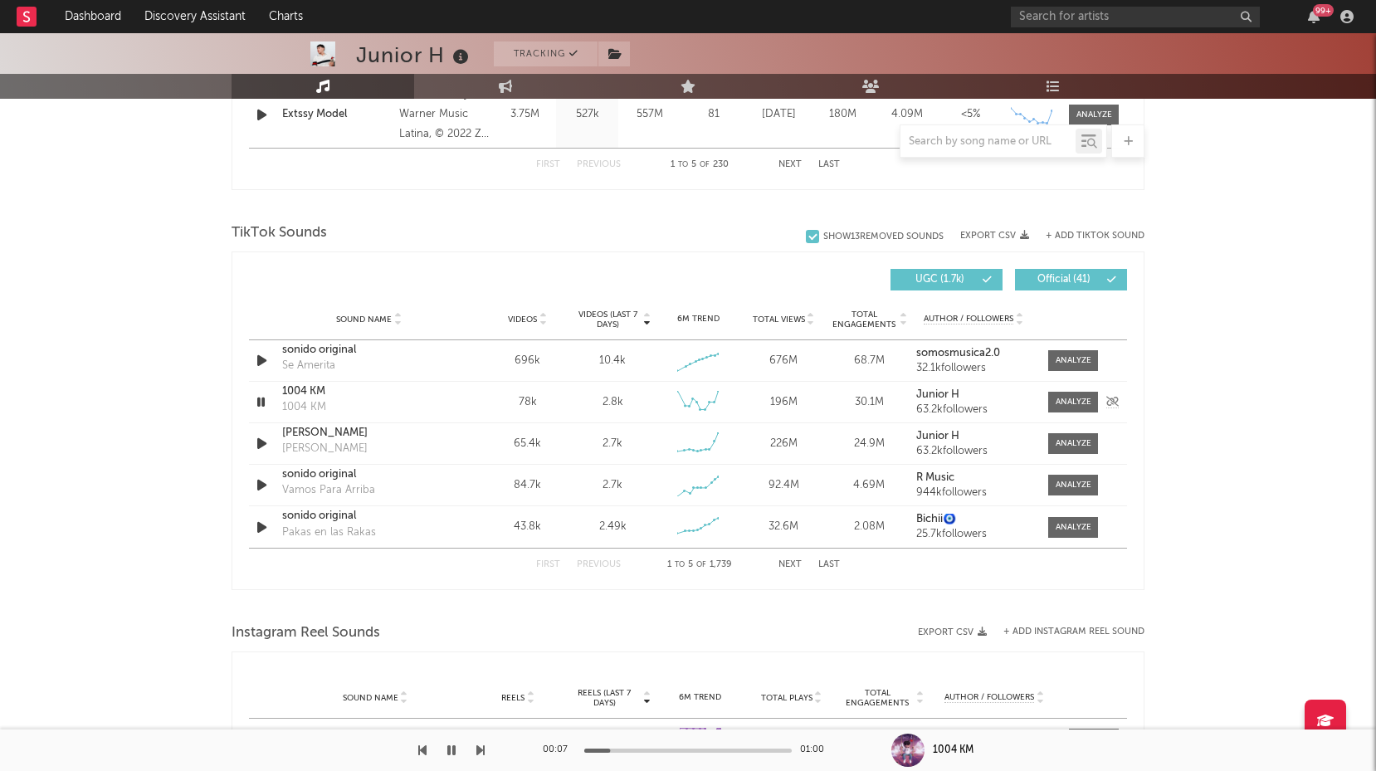
click at [257, 397] on icon "button" at bounding box center [261, 402] width 16 height 21
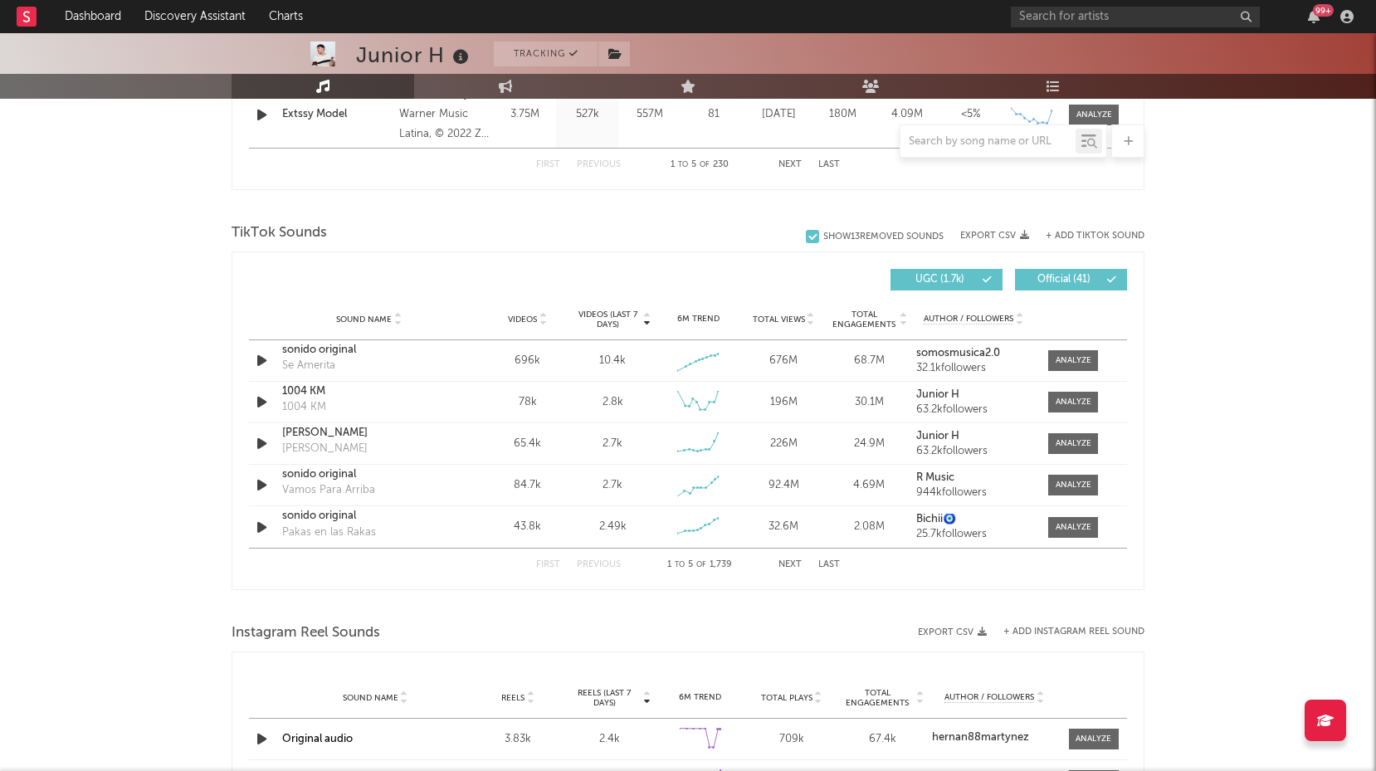
click at [786, 565] on button "Next" at bounding box center [790, 564] width 23 height 9
click at [256, 362] on icon "button" at bounding box center [261, 360] width 17 height 21
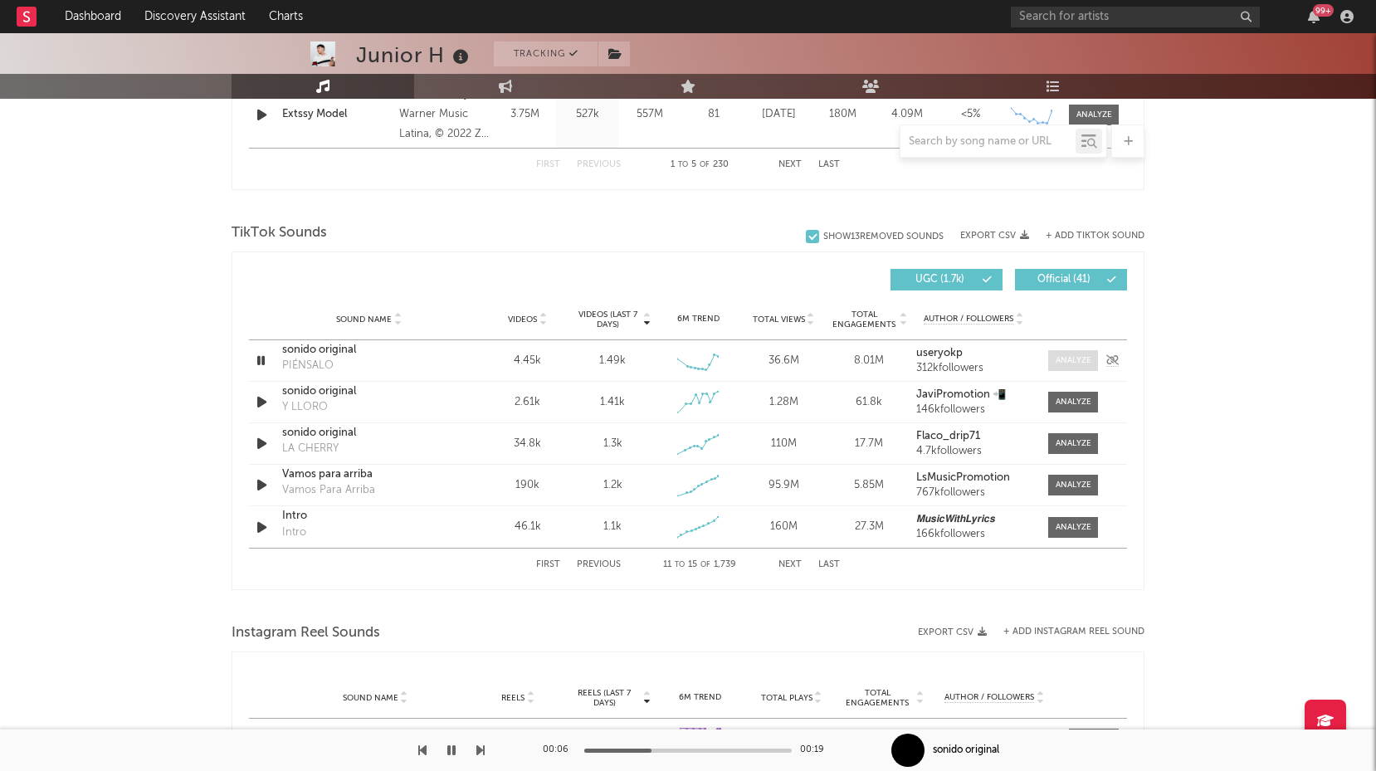
click at [1056, 362] on div at bounding box center [1074, 360] width 36 height 12
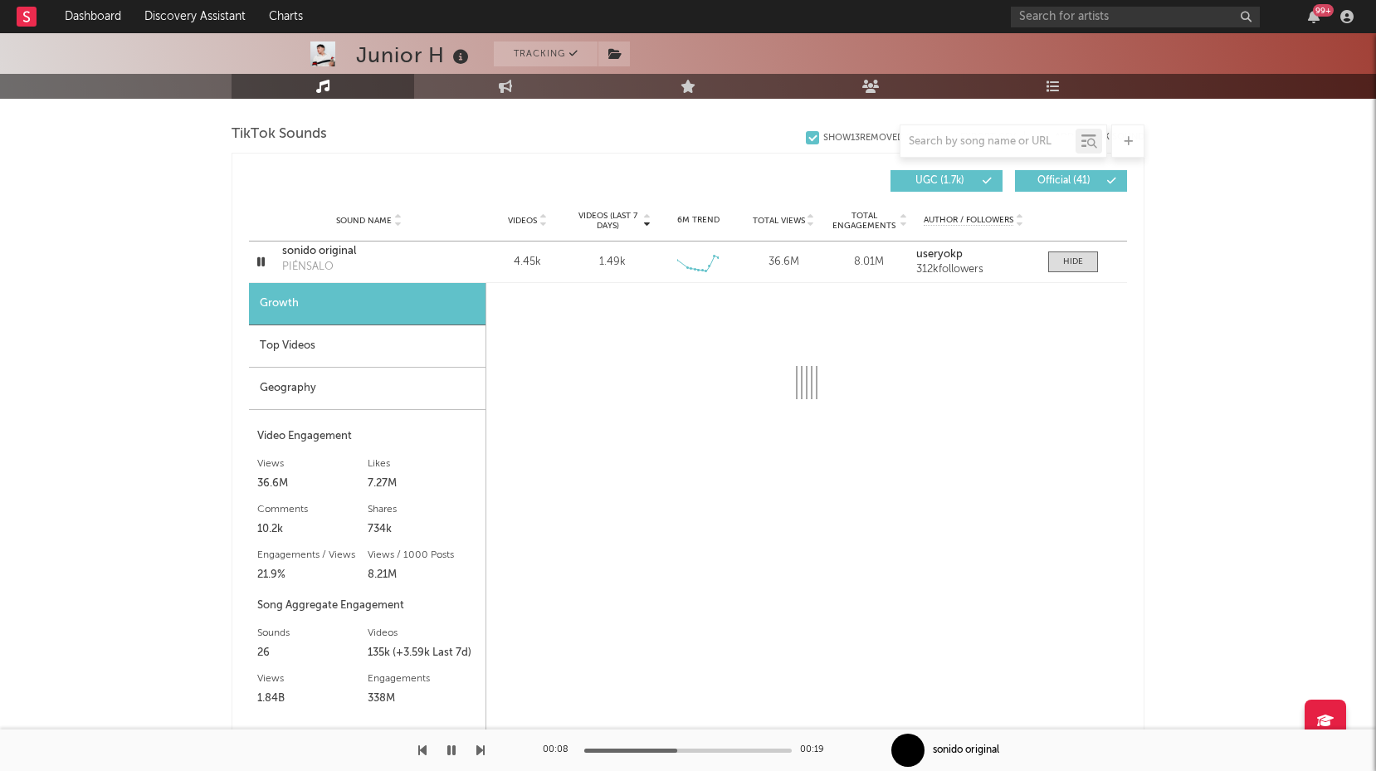
scroll to position [1121, 0]
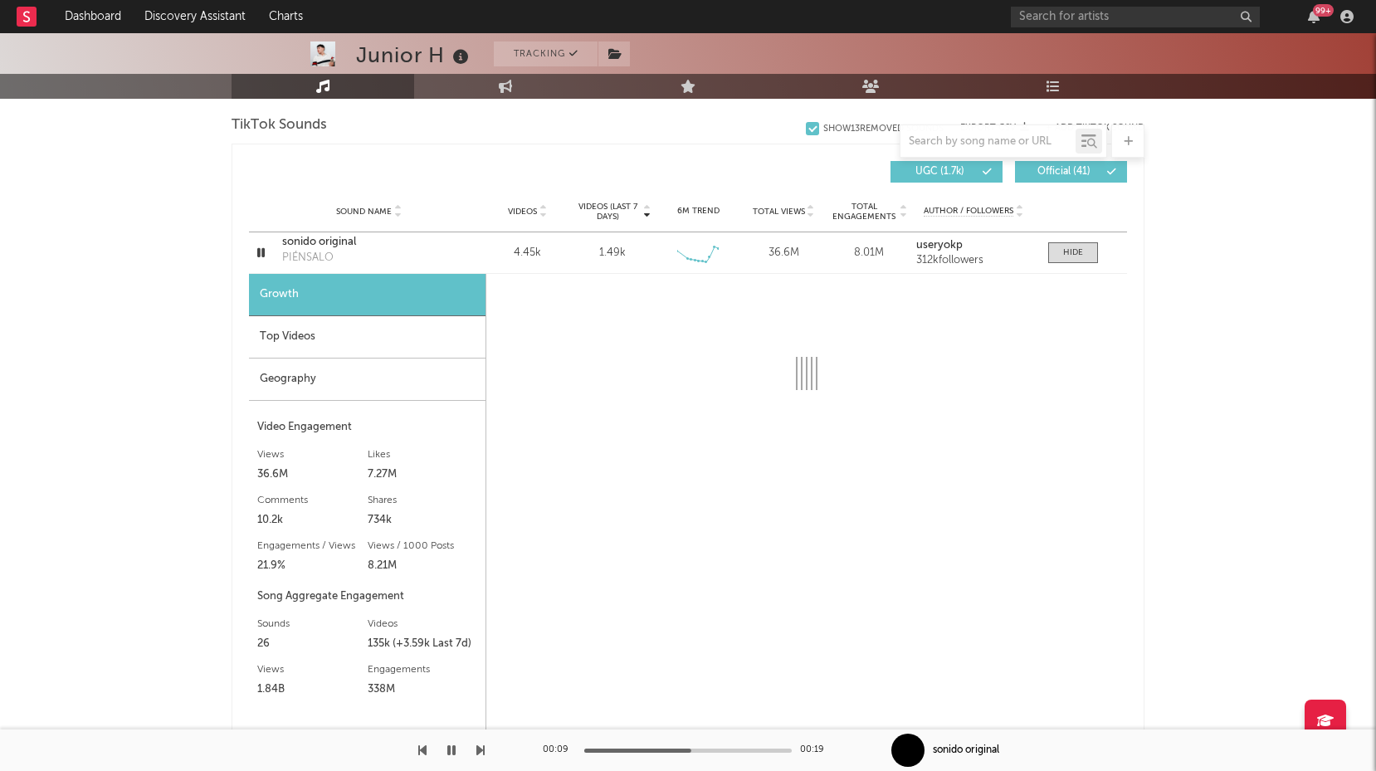
select select "6m"
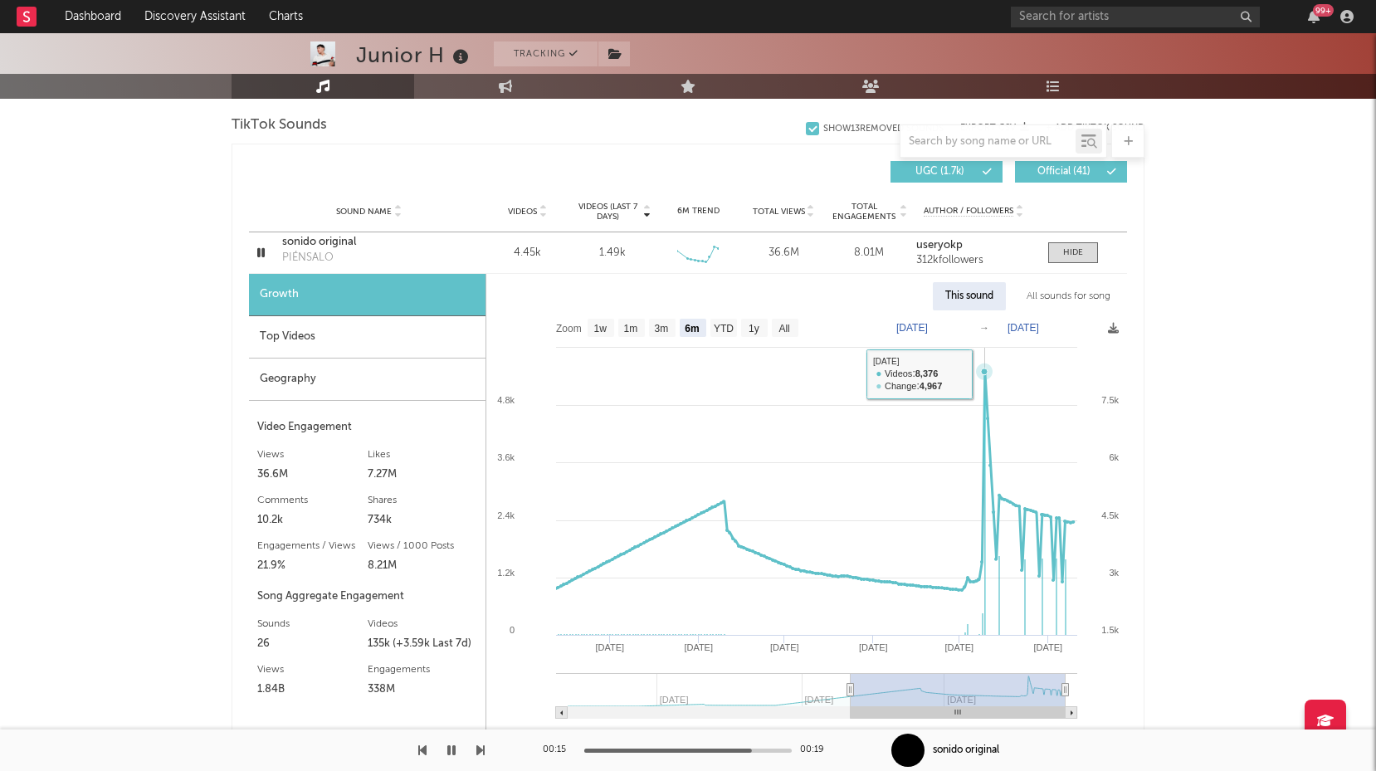
click at [985, 373] on icon at bounding box center [984, 372] width 7 height 7
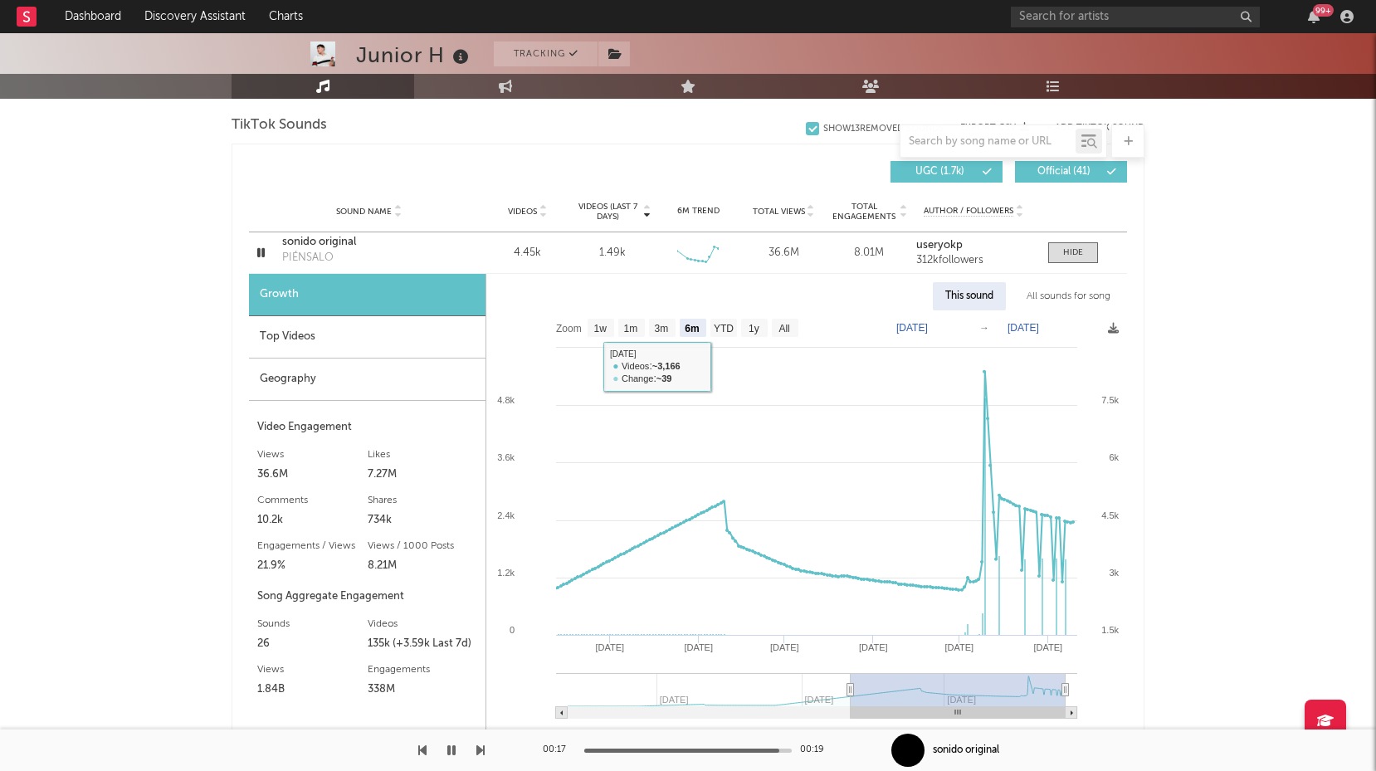
click at [373, 338] on div "Top Videos" at bounding box center [367, 337] width 237 height 42
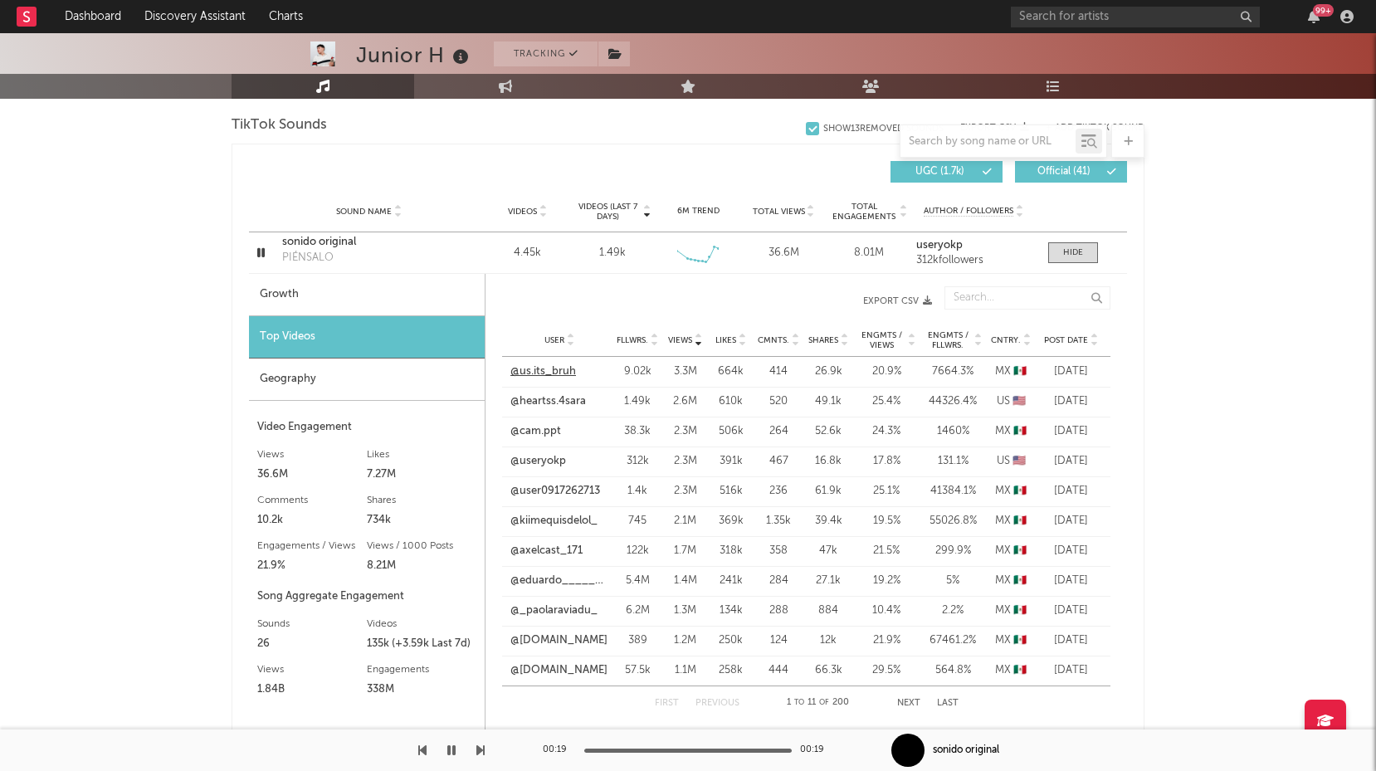
click at [540, 369] on link "@us.its_bruh" at bounding box center [543, 372] width 66 height 17
click at [657, 334] on icon at bounding box center [654, 337] width 8 height 7
click at [656, 334] on icon at bounding box center [654, 337] width 8 height 7
click at [698, 336] on icon at bounding box center [698, 337] width 8 height 7
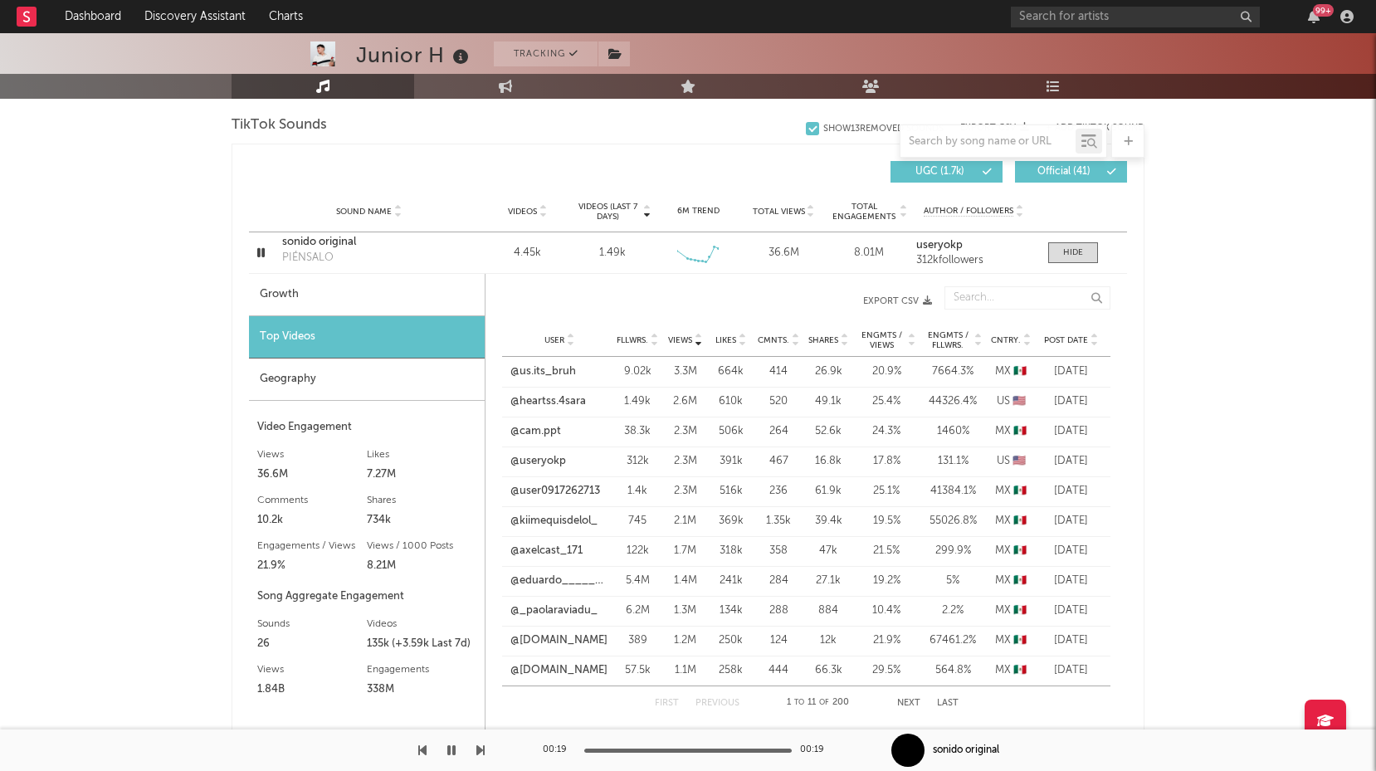
click at [700, 335] on icon at bounding box center [698, 337] width 8 height 7
click at [697, 343] on icon at bounding box center [698, 343] width 8 height 7
click at [719, 369] on div "664k" at bounding box center [730, 372] width 37 height 17
click at [939, 374] on div "7664.3 %" at bounding box center [953, 372] width 58 height 17
click at [560, 374] on link "@us.its_bruh" at bounding box center [543, 372] width 66 height 17
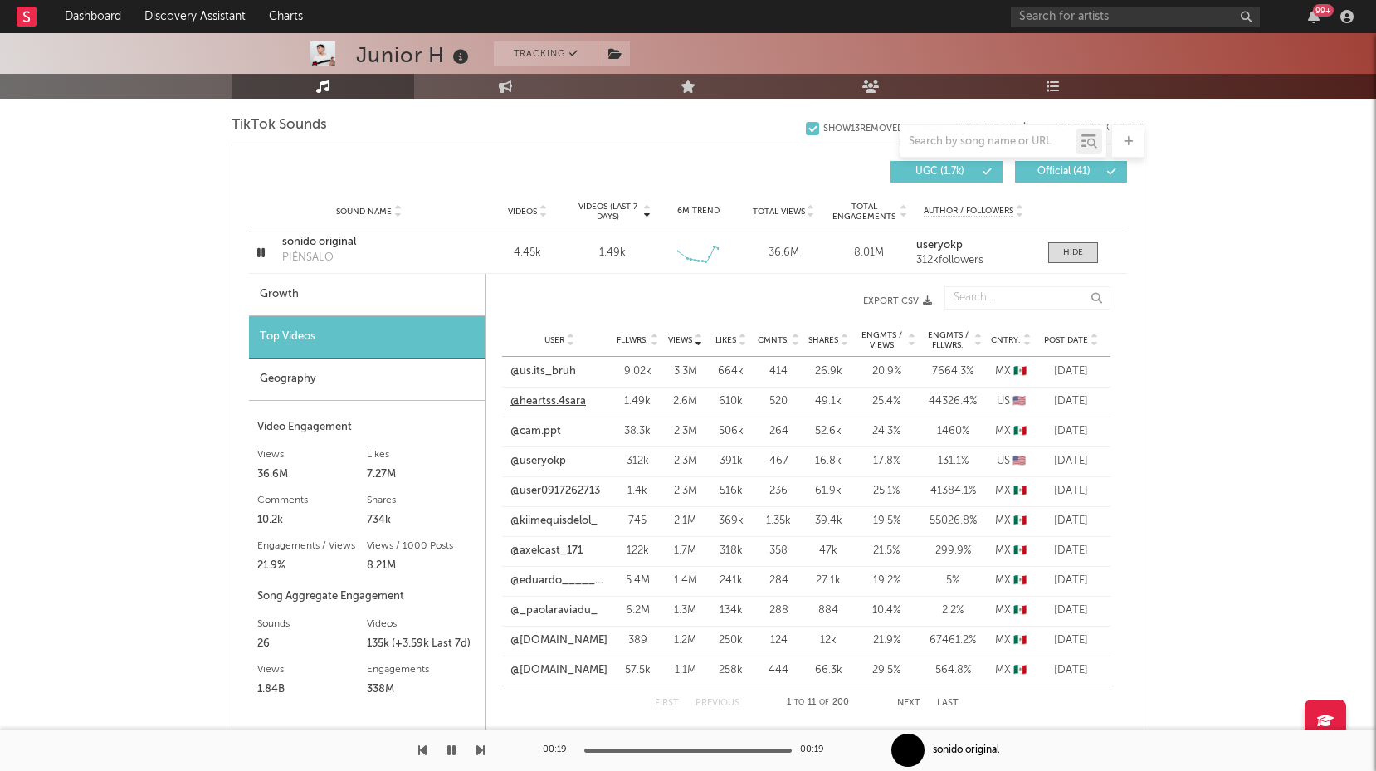
click at [563, 402] on link "@heartss.4sara" at bounding box center [548, 401] width 76 height 17
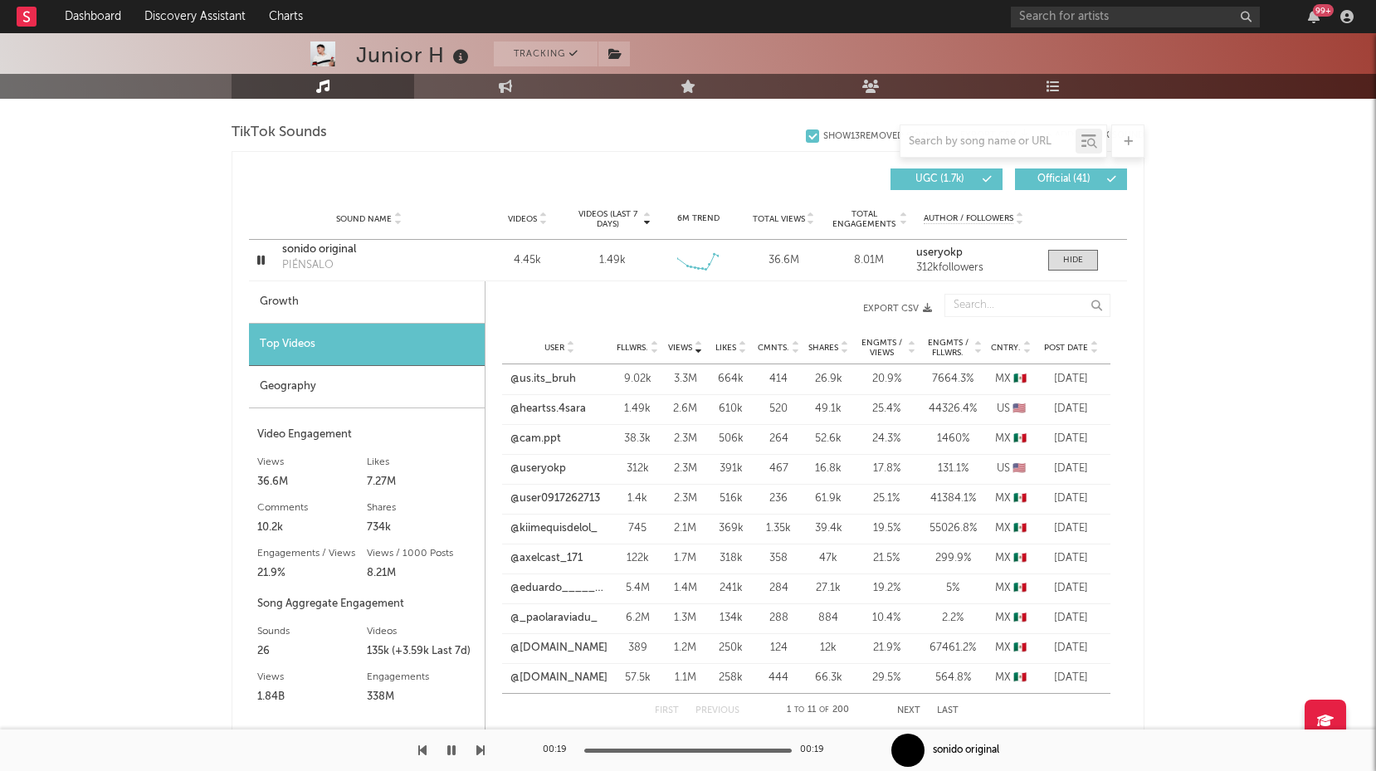
scroll to position [1090, 0]
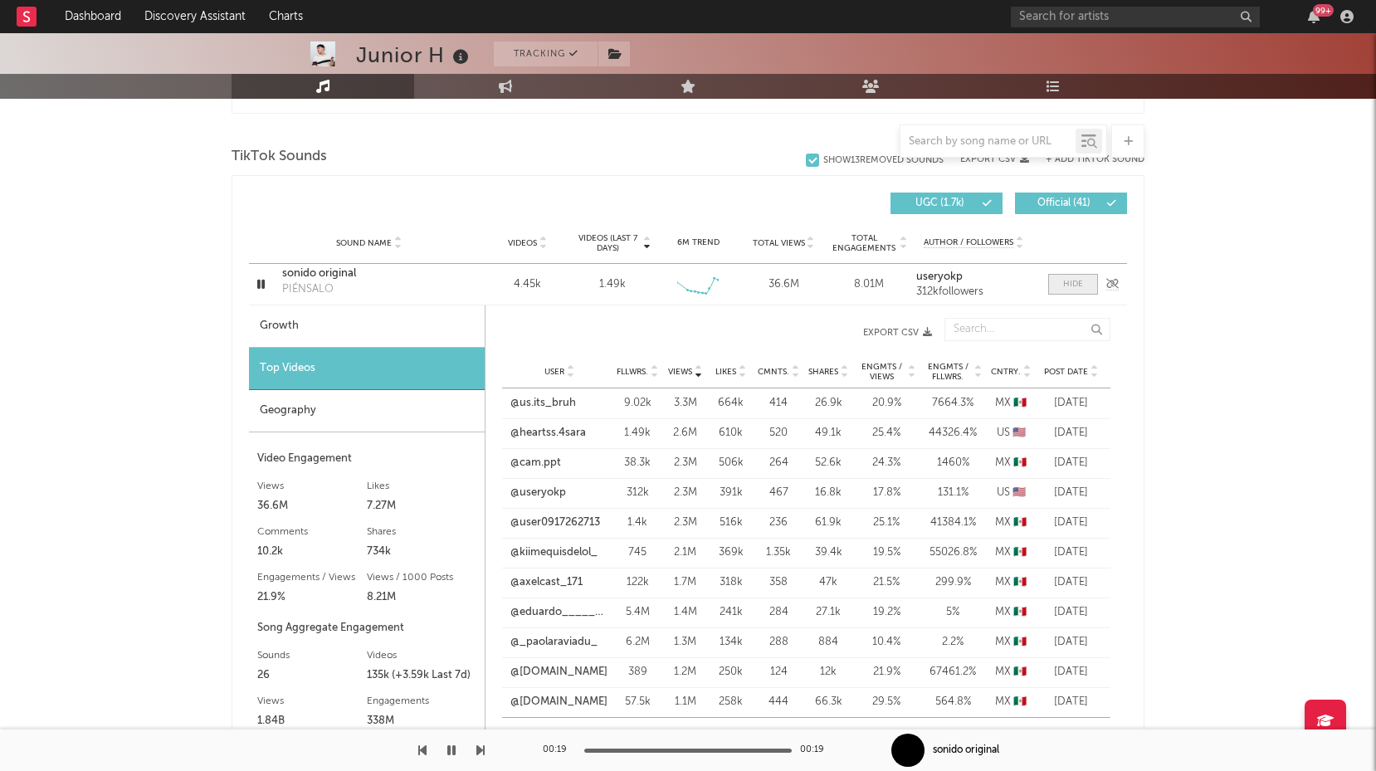
click at [1077, 282] on div at bounding box center [1073, 284] width 20 height 12
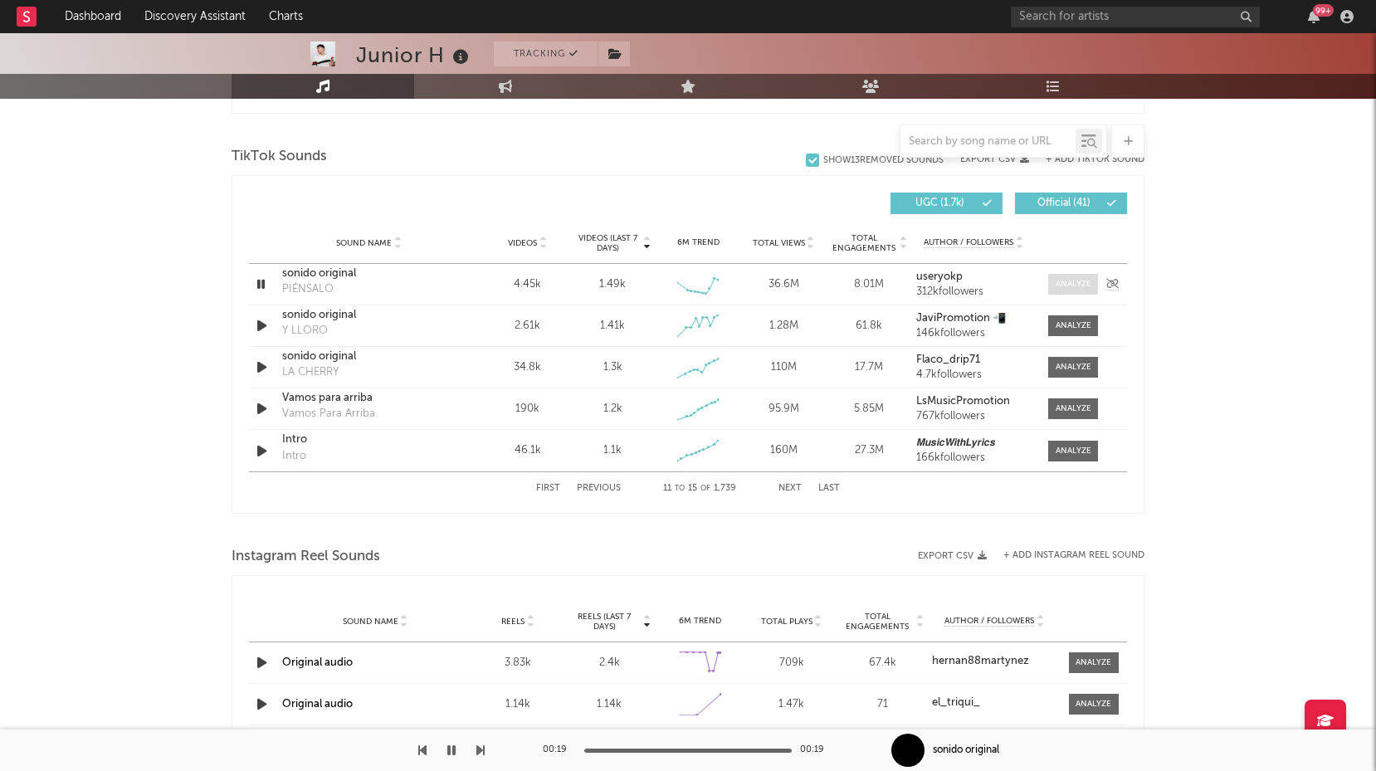
click at [1077, 286] on div at bounding box center [1074, 284] width 36 height 12
select select "6m"
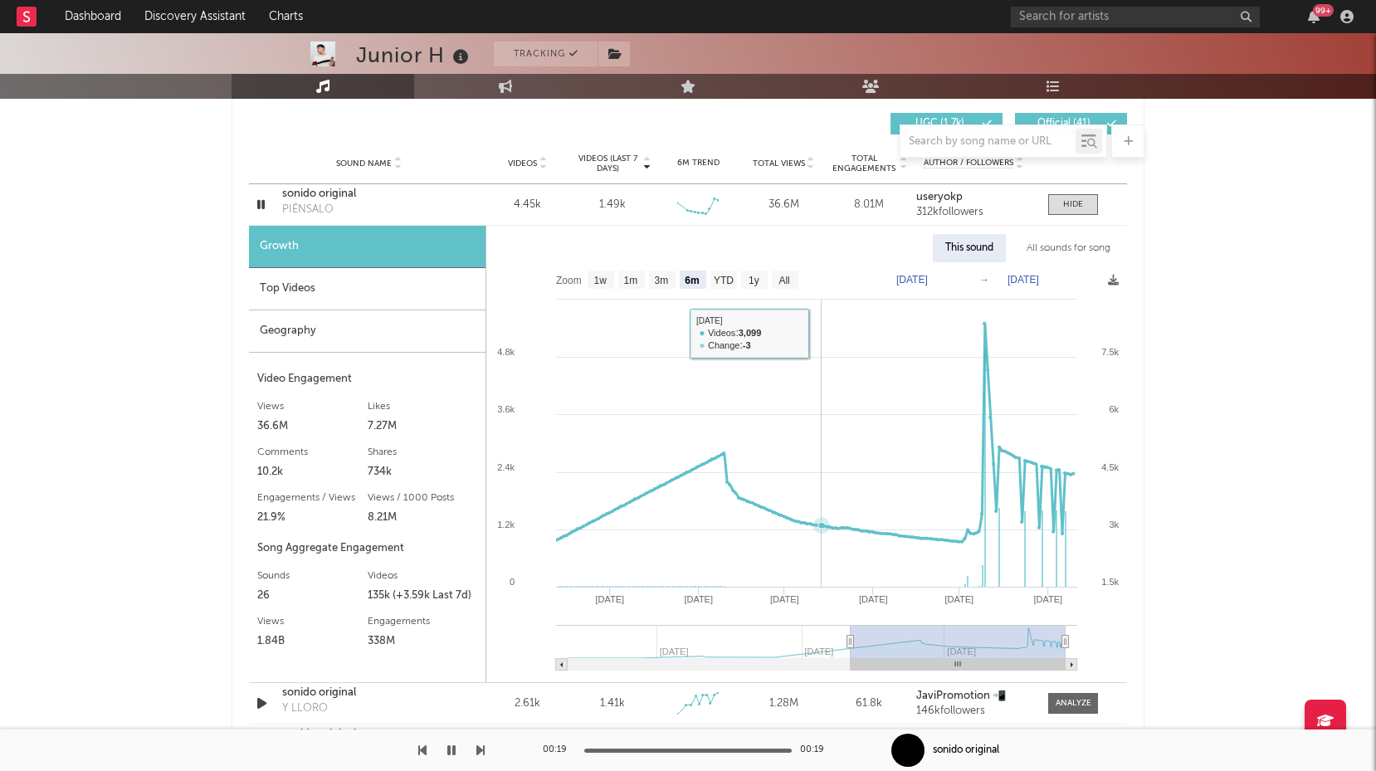
scroll to position [1171, 0]
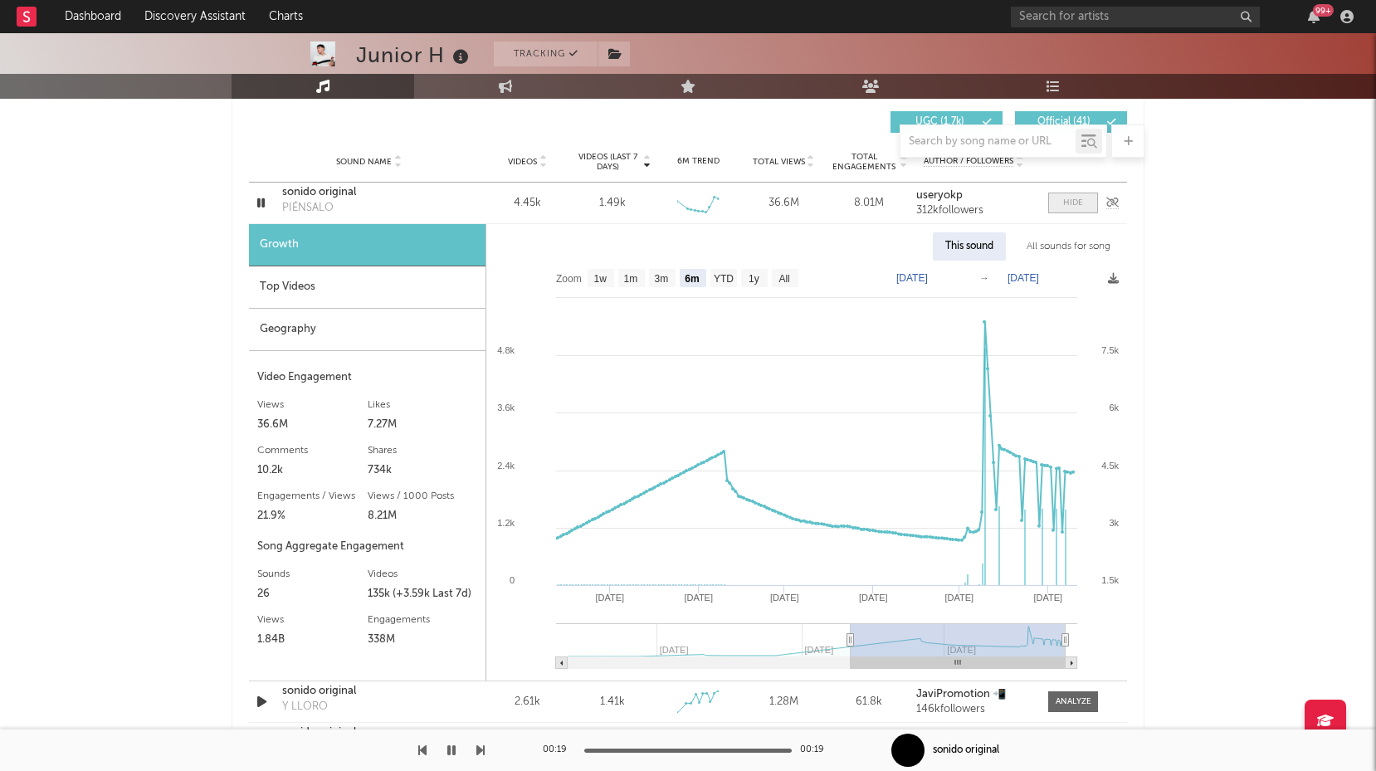
click at [1058, 202] on span at bounding box center [1073, 203] width 50 height 21
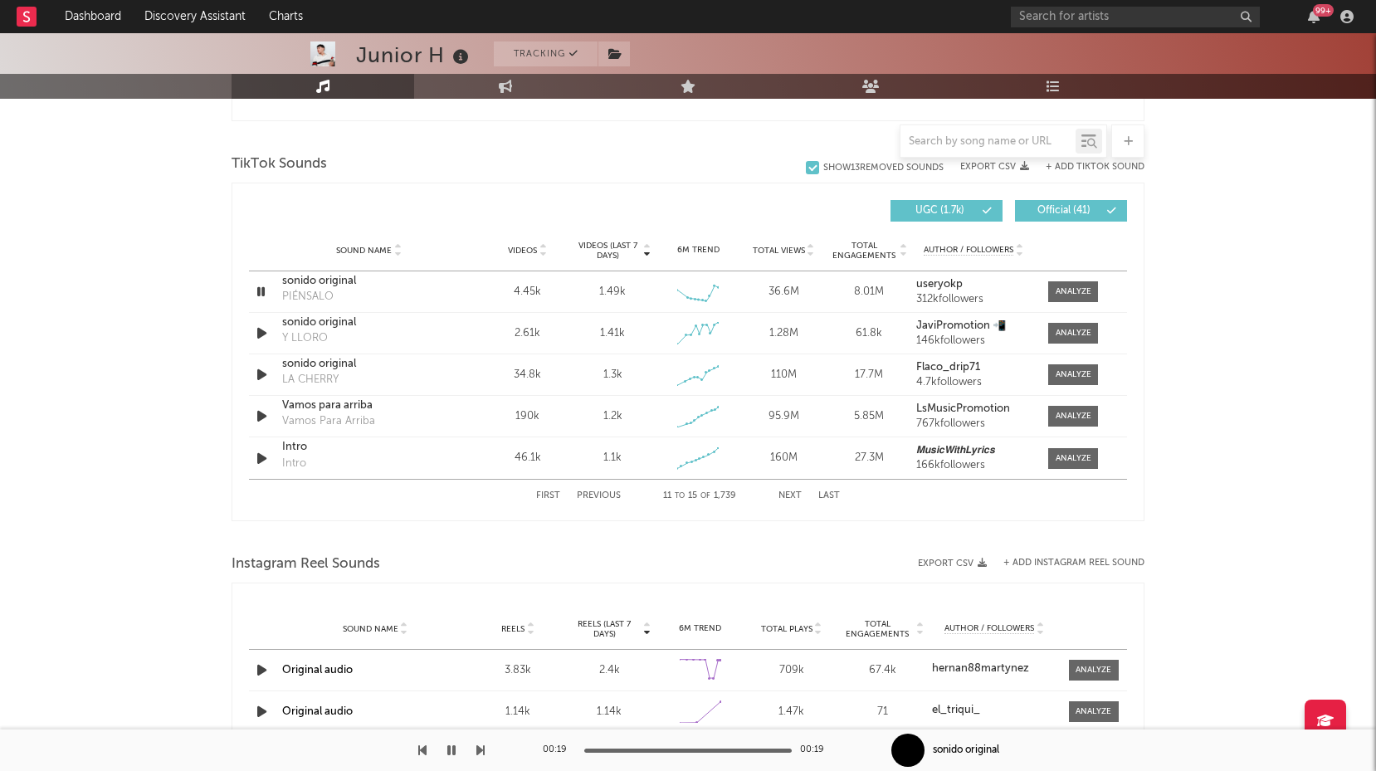
scroll to position [1055, 0]
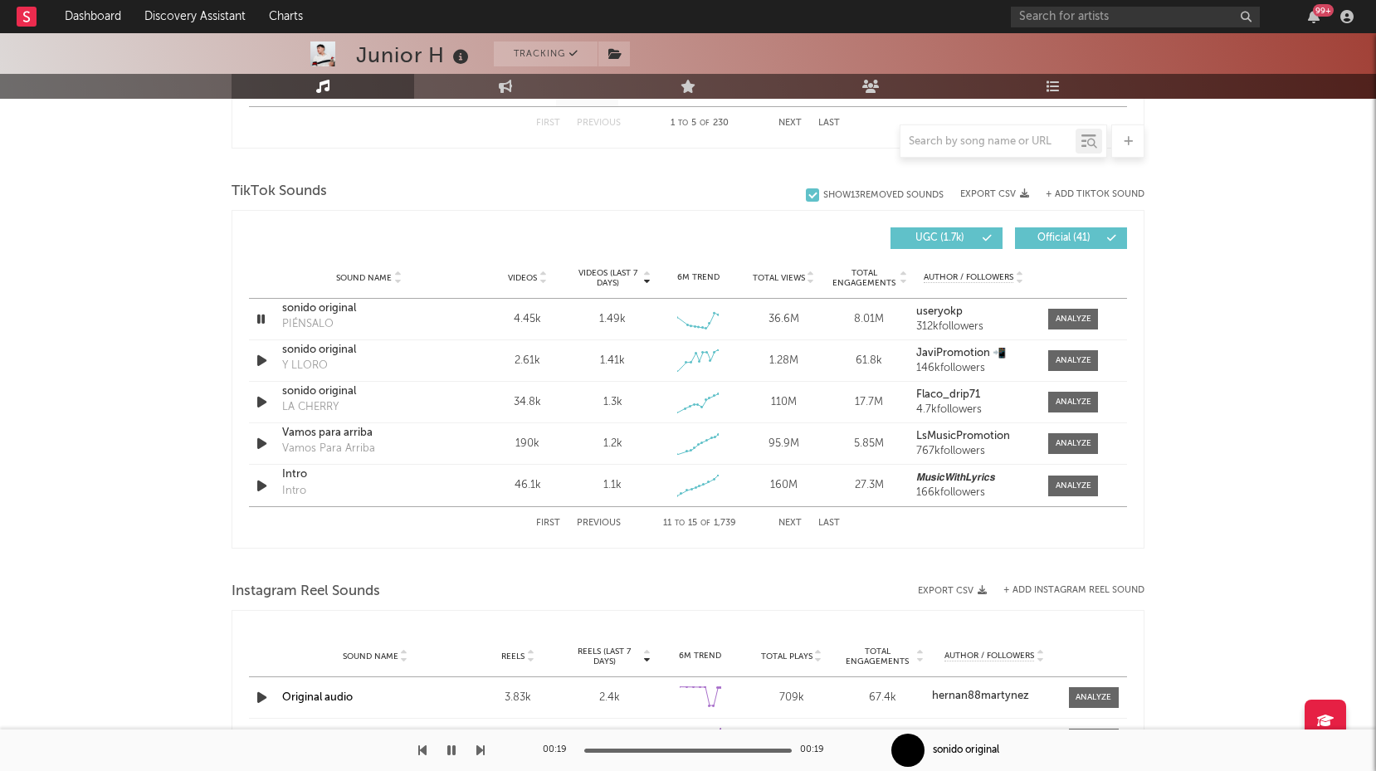
click at [647, 271] on icon at bounding box center [647, 274] width 8 height 7
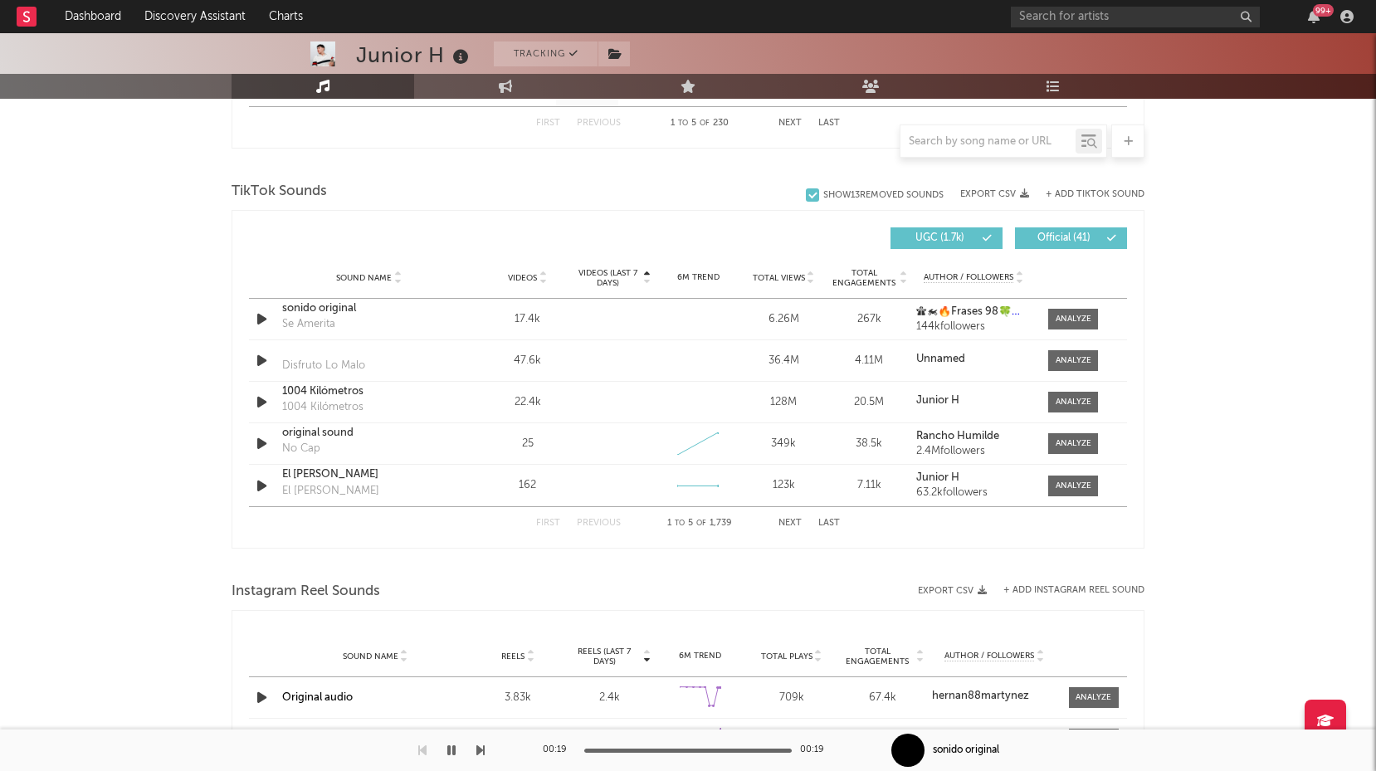
click at [794, 520] on button "Next" at bounding box center [790, 523] width 23 height 9
click at [645, 281] on icon at bounding box center [647, 281] width 8 height 7
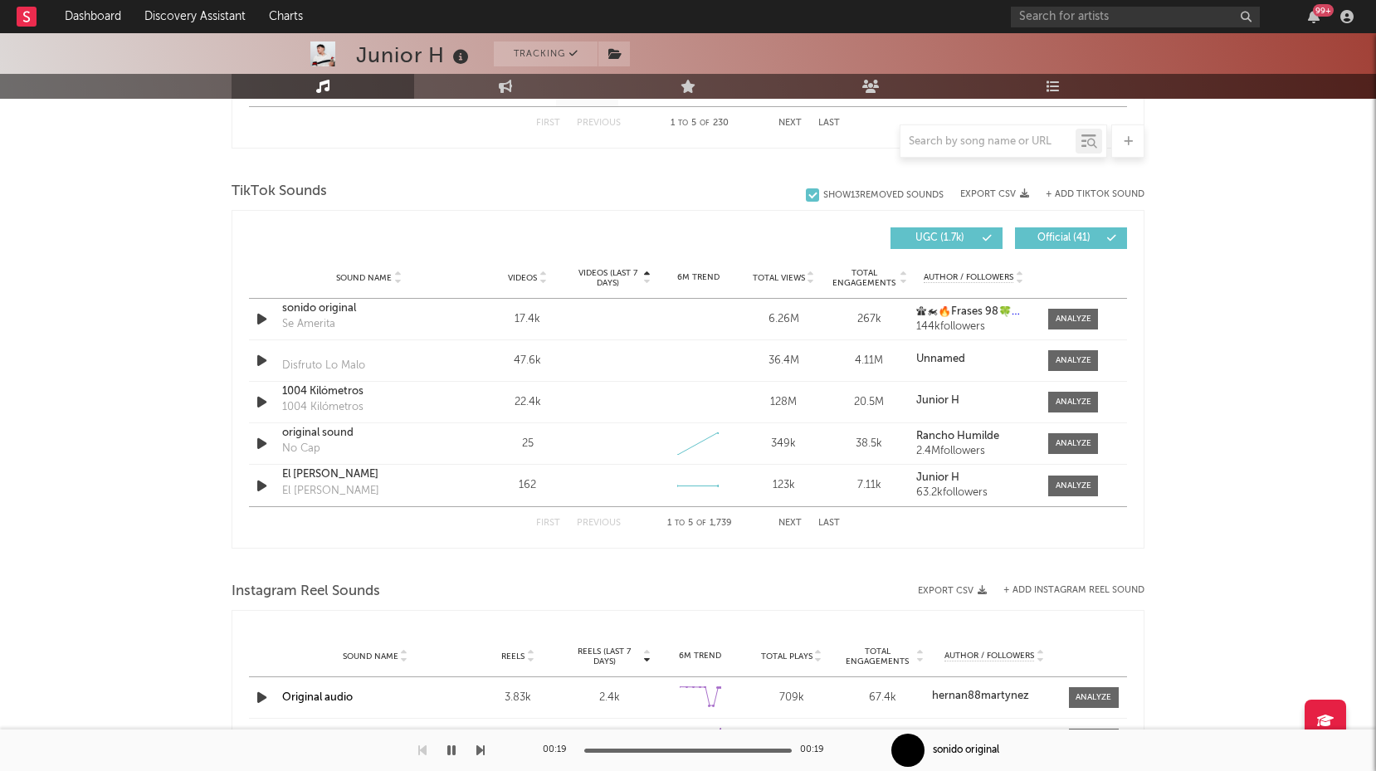
click at [647, 271] on icon at bounding box center [647, 274] width 8 height 7
click at [261, 320] on icon "button" at bounding box center [261, 319] width 17 height 21
click at [261, 320] on icon "button" at bounding box center [261, 319] width 16 height 21
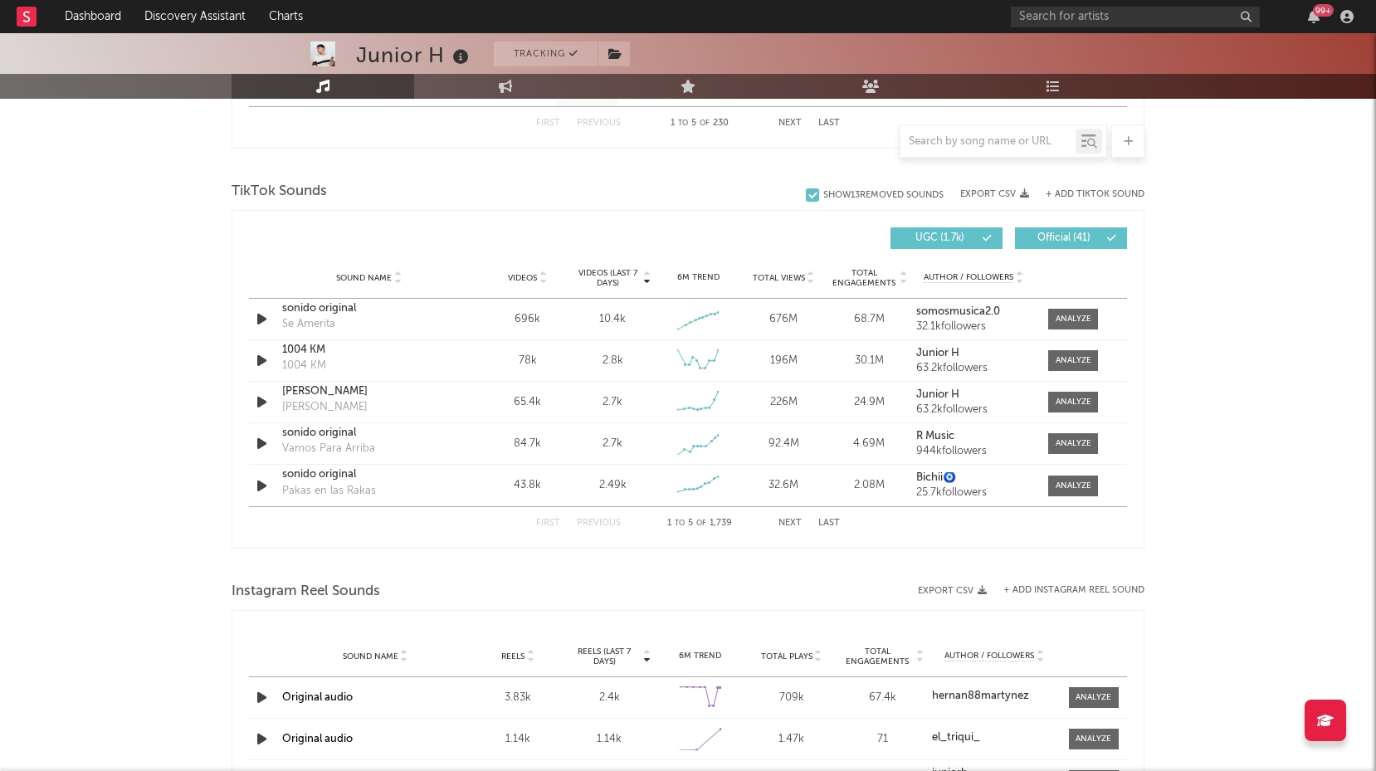
click at [544, 278] on icon at bounding box center [543, 281] width 8 height 7
click at [545, 274] on icon at bounding box center [543, 274] width 8 height 7
click at [546, 282] on icon at bounding box center [543, 281] width 8 height 7
click at [650, 275] on div at bounding box center [647, 278] width 10 height 20
click at [651, 274] on icon at bounding box center [647, 274] width 8 height 7
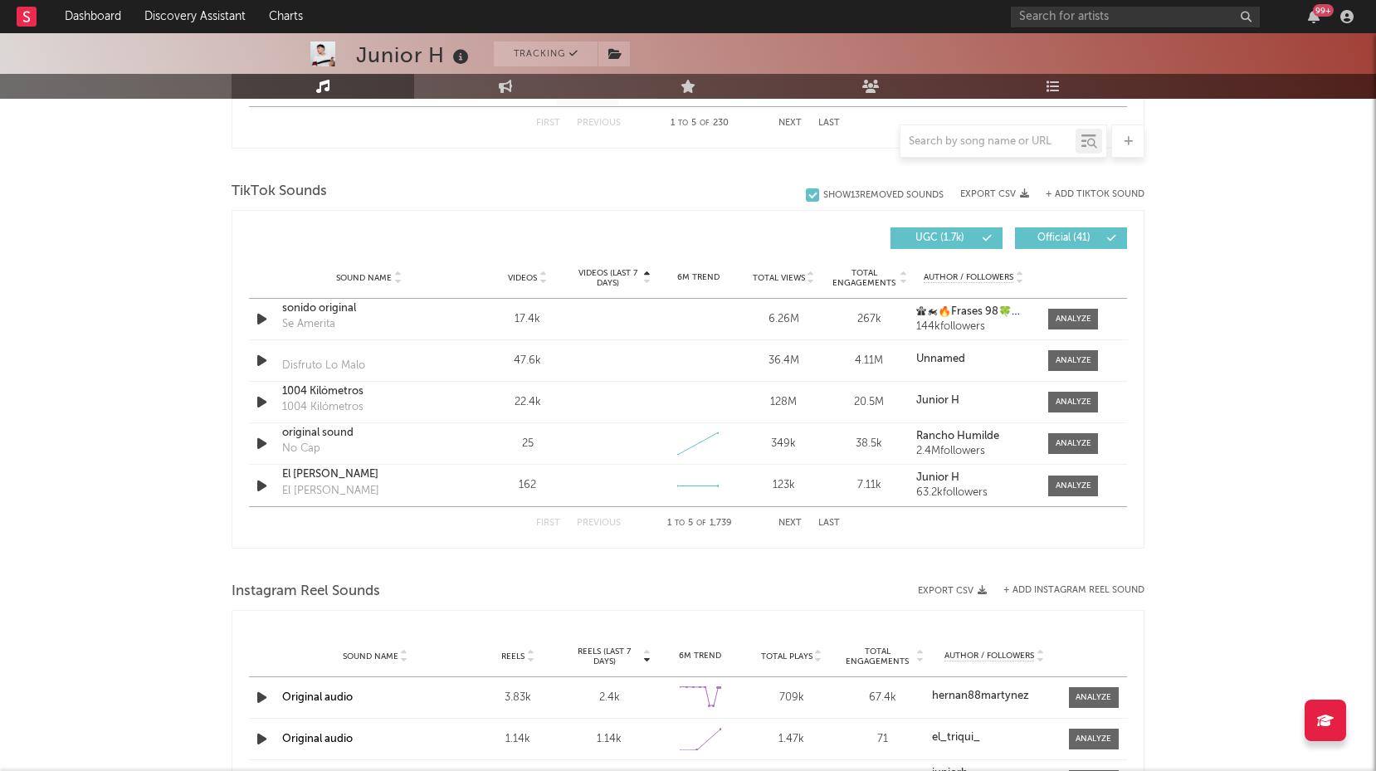
click at [651, 274] on icon at bounding box center [647, 274] width 8 height 7
click at [648, 271] on icon at bounding box center [647, 274] width 8 height 7
click at [254, 325] on icon "button" at bounding box center [261, 319] width 17 height 21
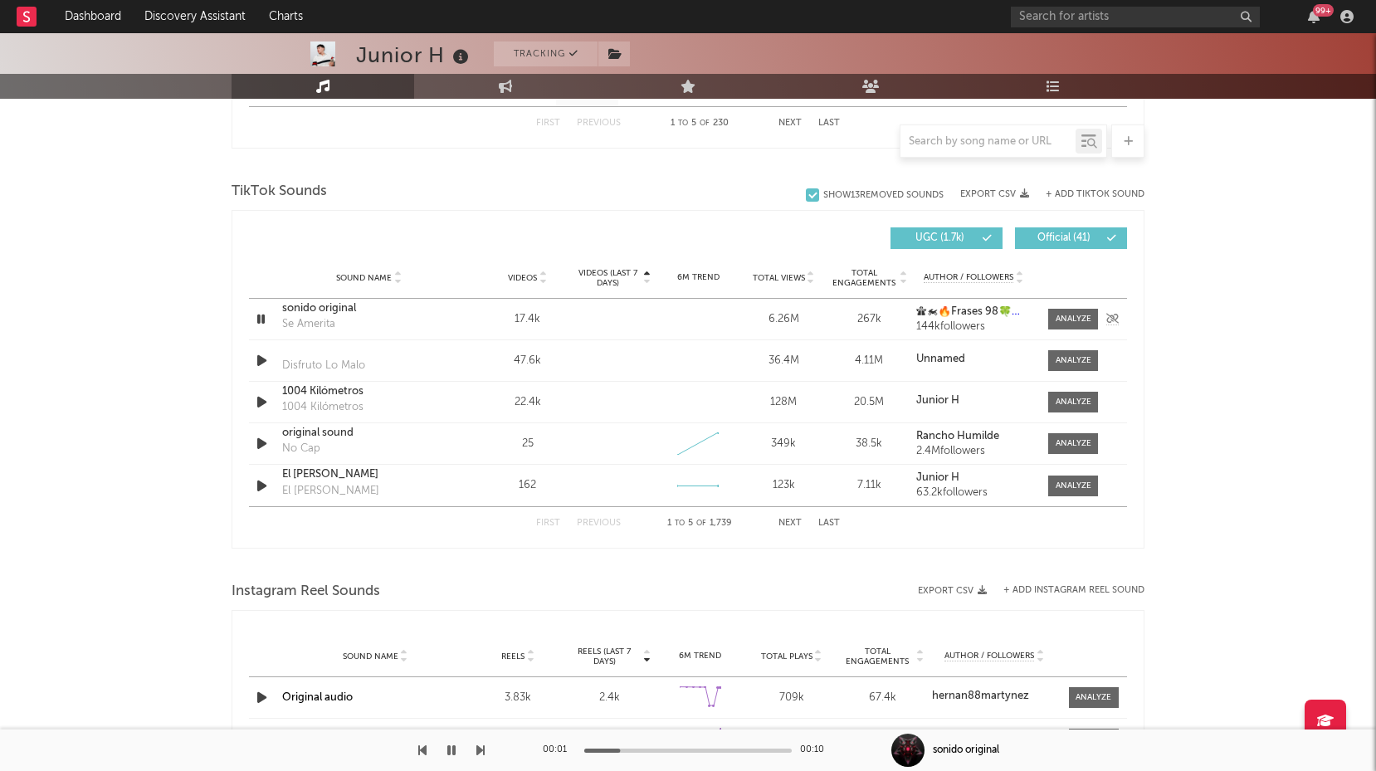
click at [256, 323] on icon "button" at bounding box center [261, 319] width 16 height 21
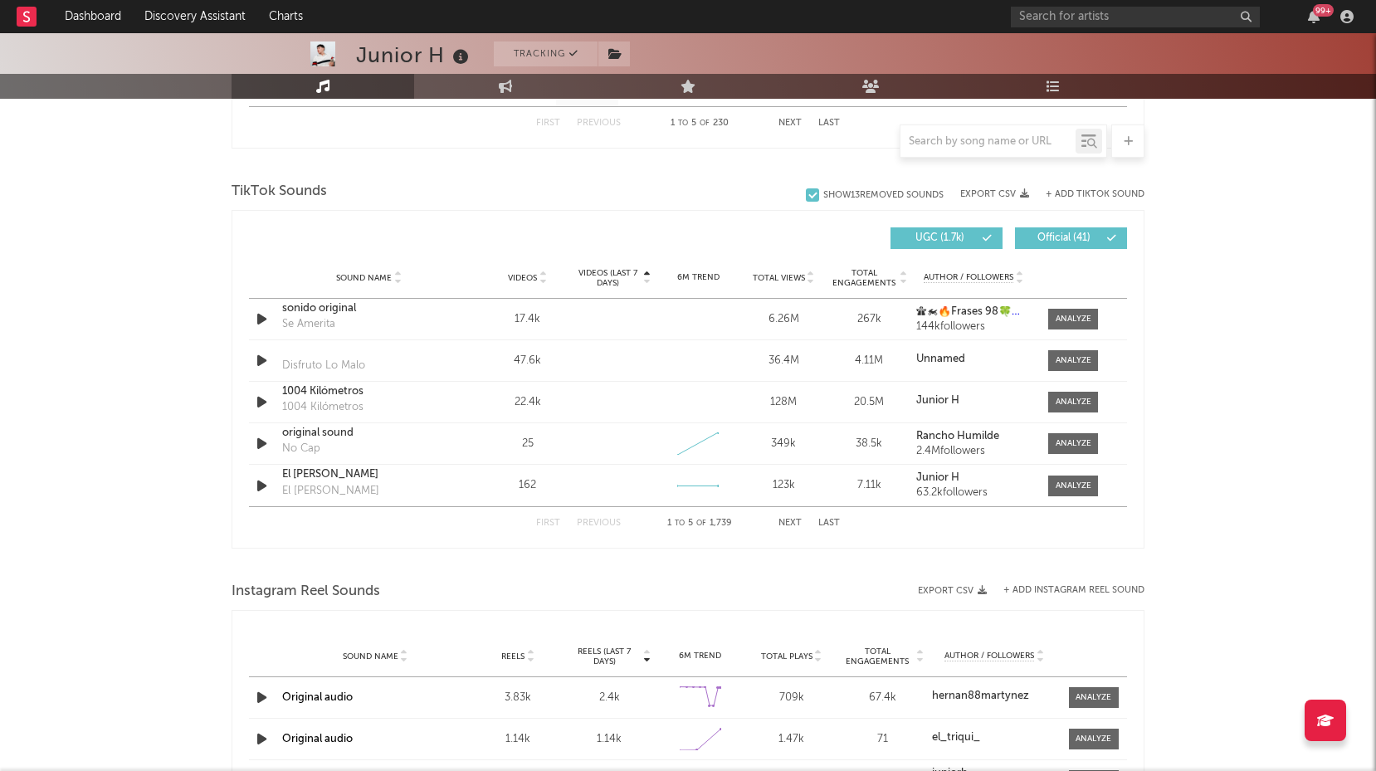
click at [648, 282] on icon at bounding box center [647, 281] width 8 height 7
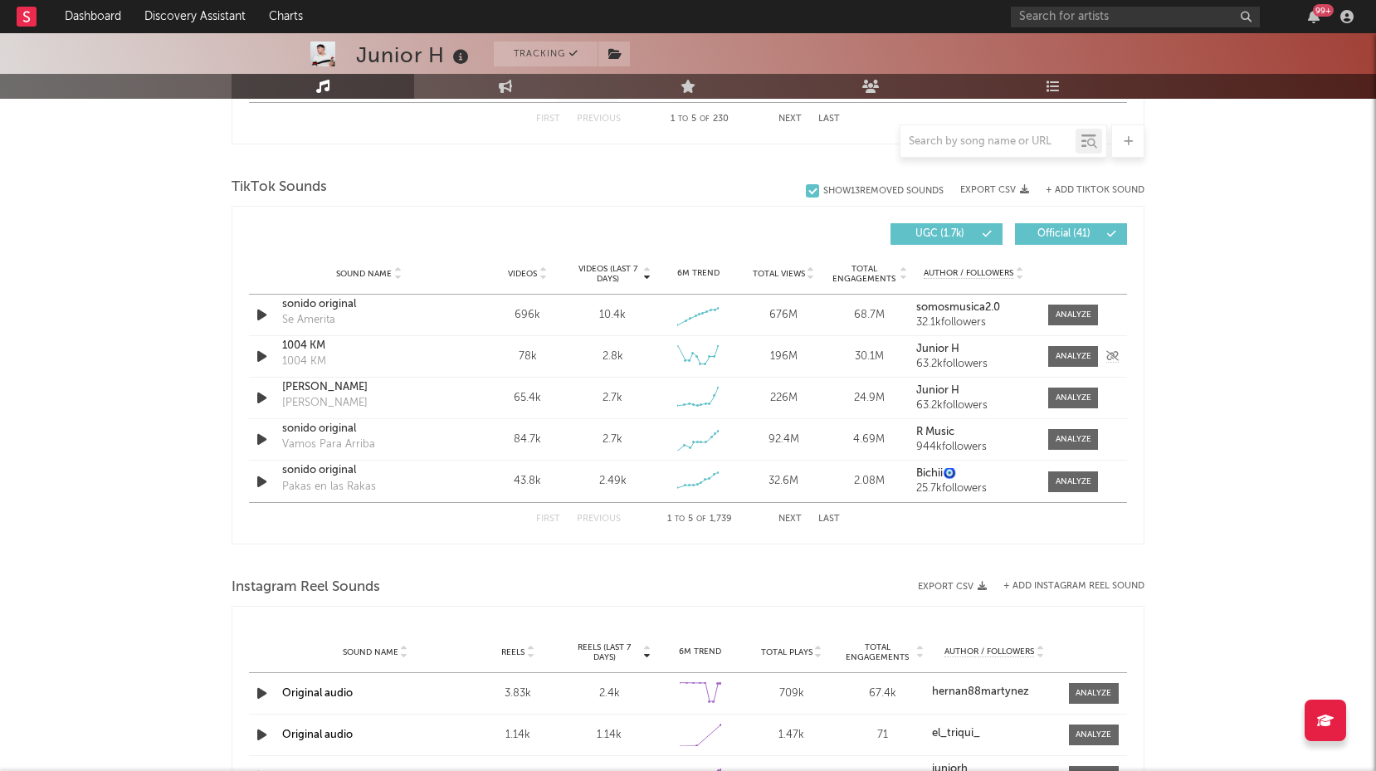
scroll to position [1062, 0]
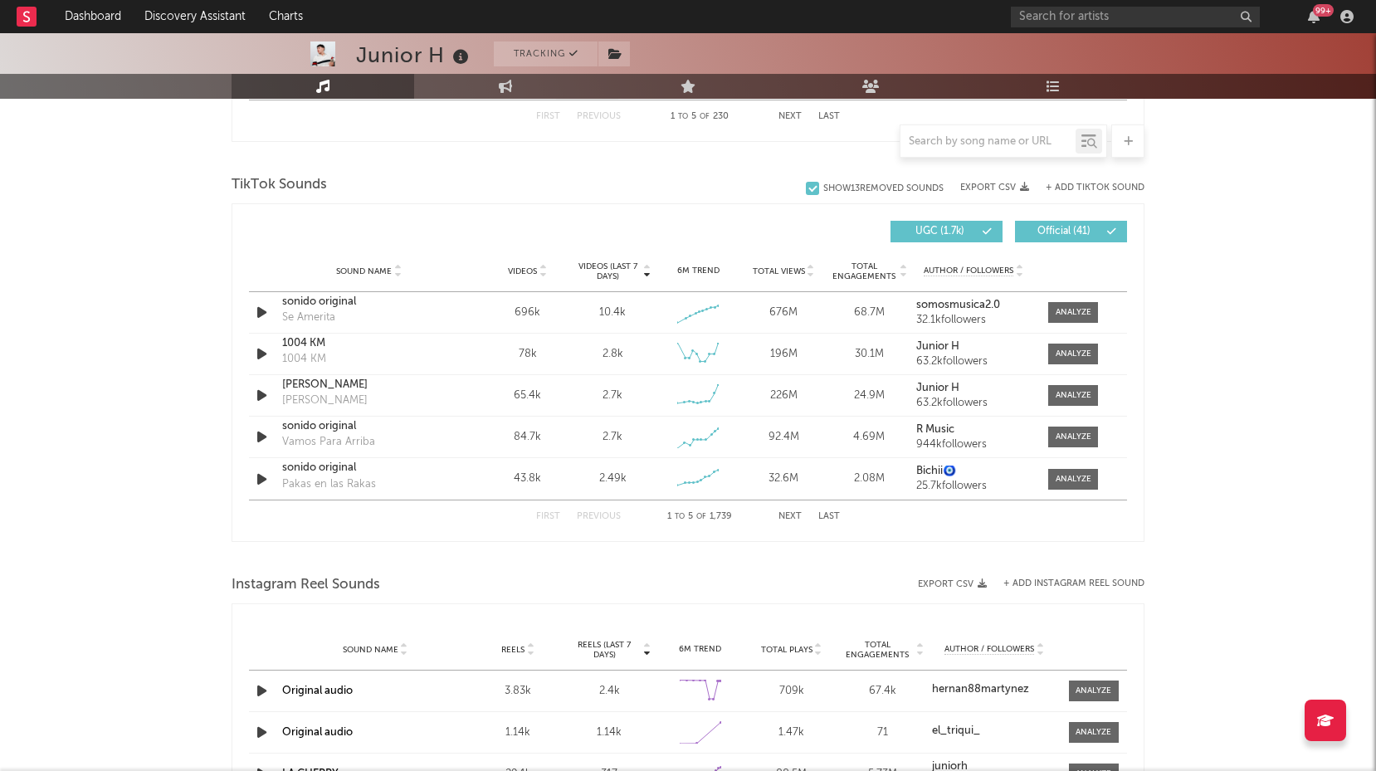
click at [779, 515] on button "Next" at bounding box center [790, 516] width 23 height 9
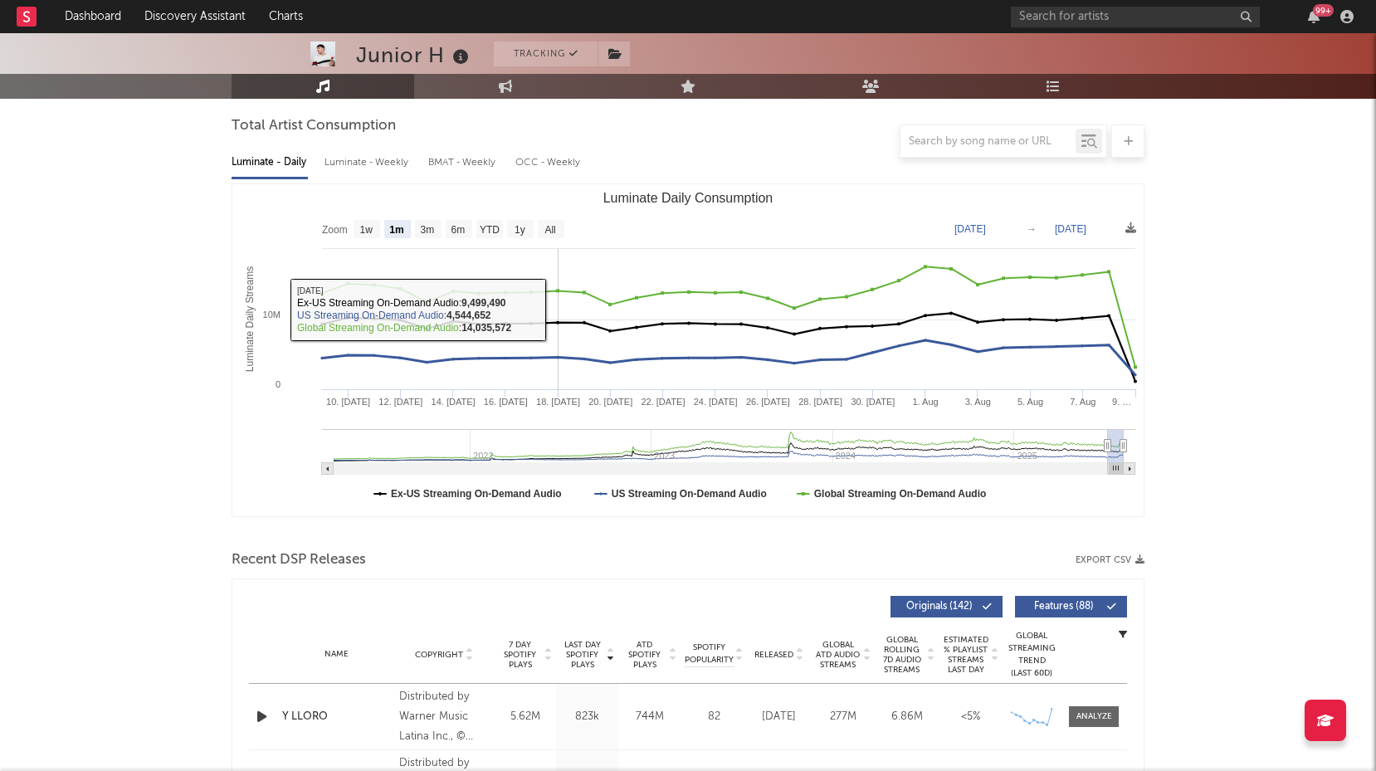
scroll to position [170, 0]
